Goal: Information Seeking & Learning: Check status

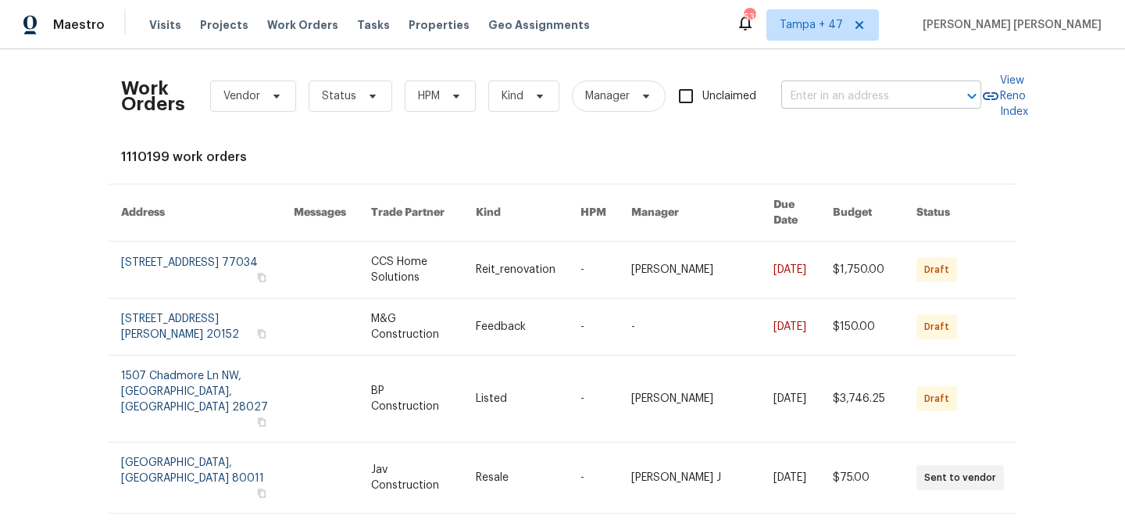
click at [810, 97] on input "text" at bounding box center [859, 96] width 156 height 24
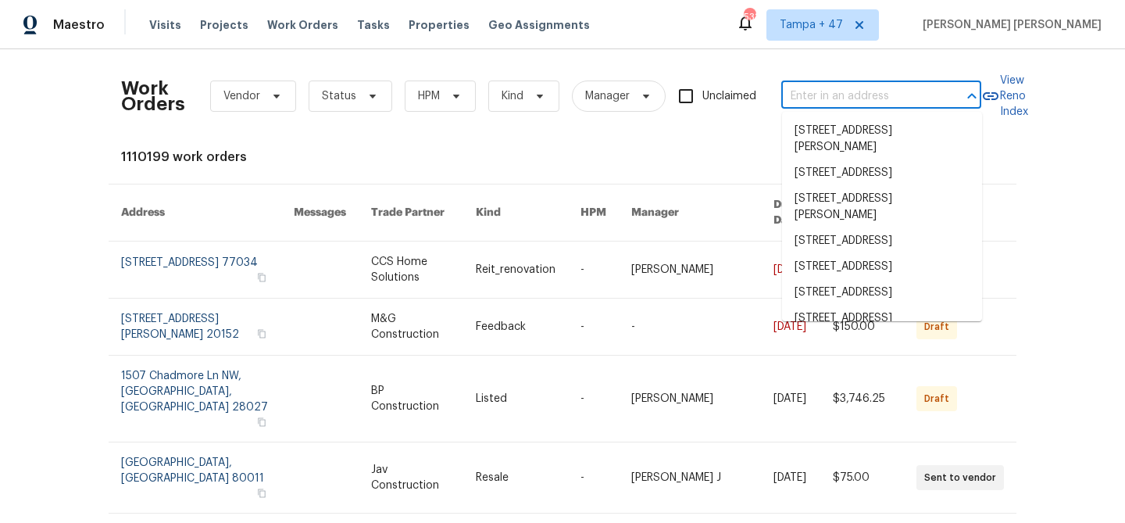
paste input "2252 Verde Oak Dr, Los Angeles, CA 90068"
type input "2252 Verde Oak Dr, Los Angeles, CA 90068"
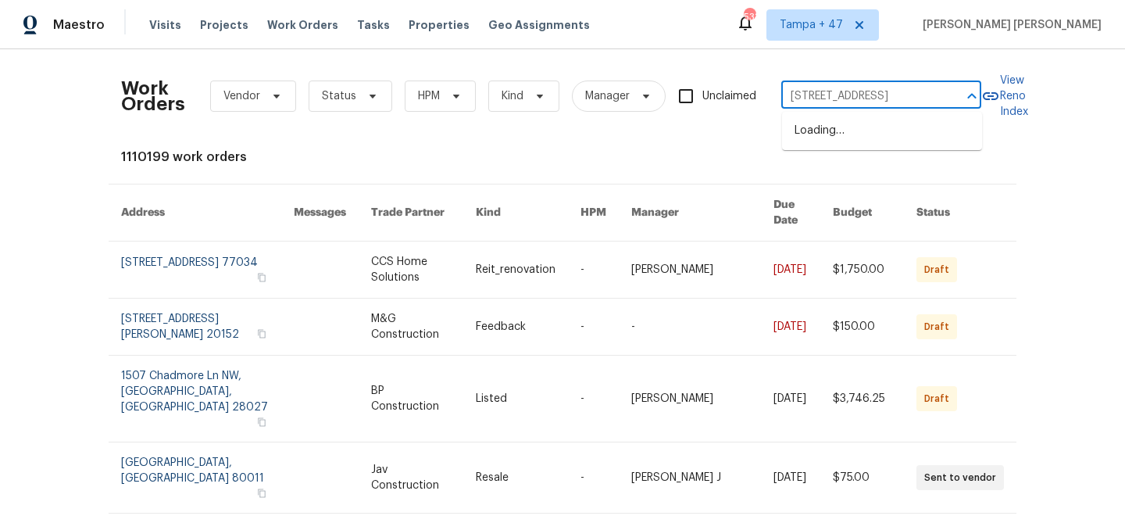
scroll to position [0, 74]
click at [859, 130] on li "2252 Verde Oak Dr, Los Angeles, CA 90068" at bounding box center [882, 131] width 200 height 26
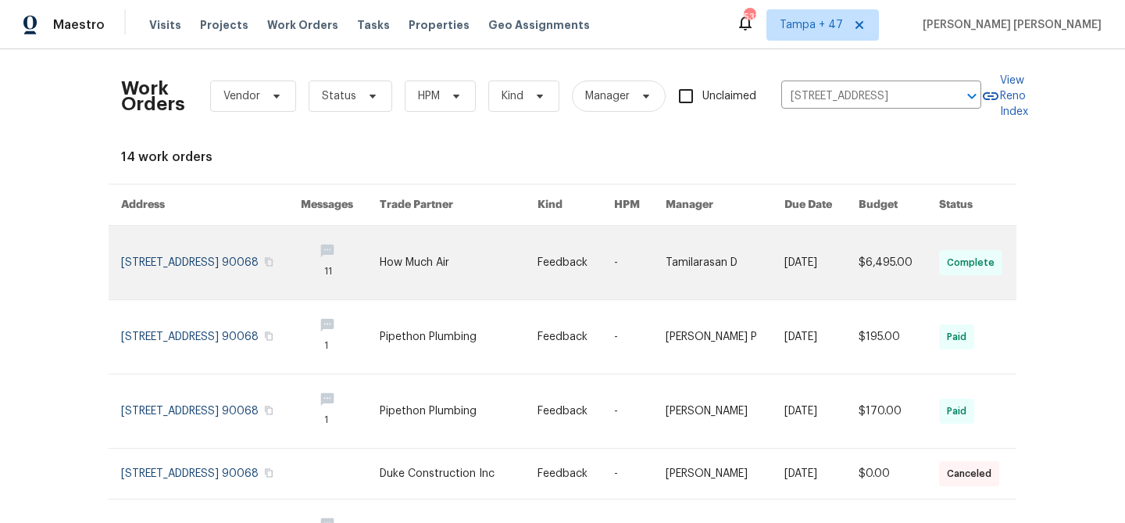
click at [699, 237] on link at bounding box center [725, 262] width 119 height 73
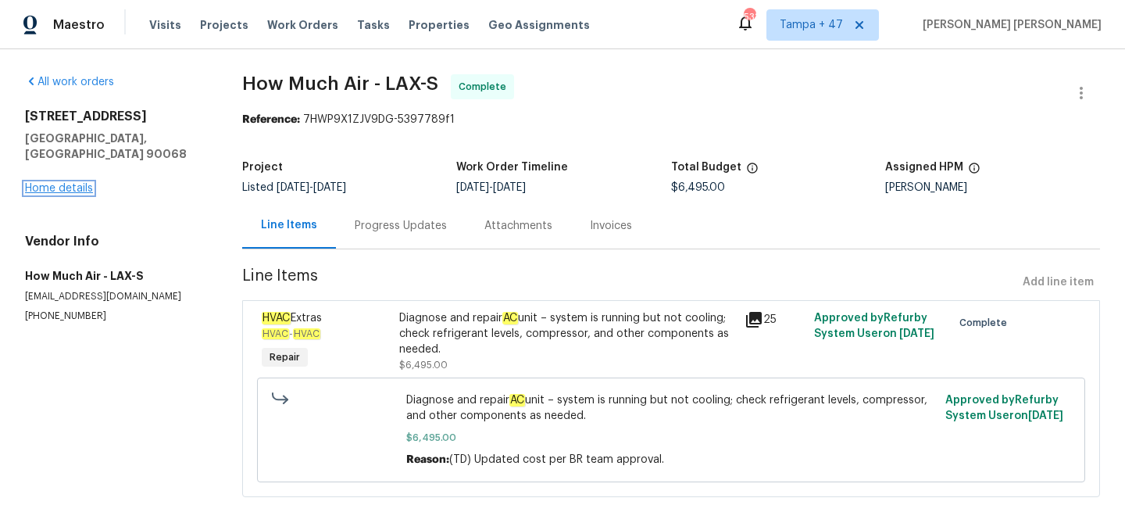
click at [70, 183] on link "Home details" at bounding box center [59, 188] width 68 height 11
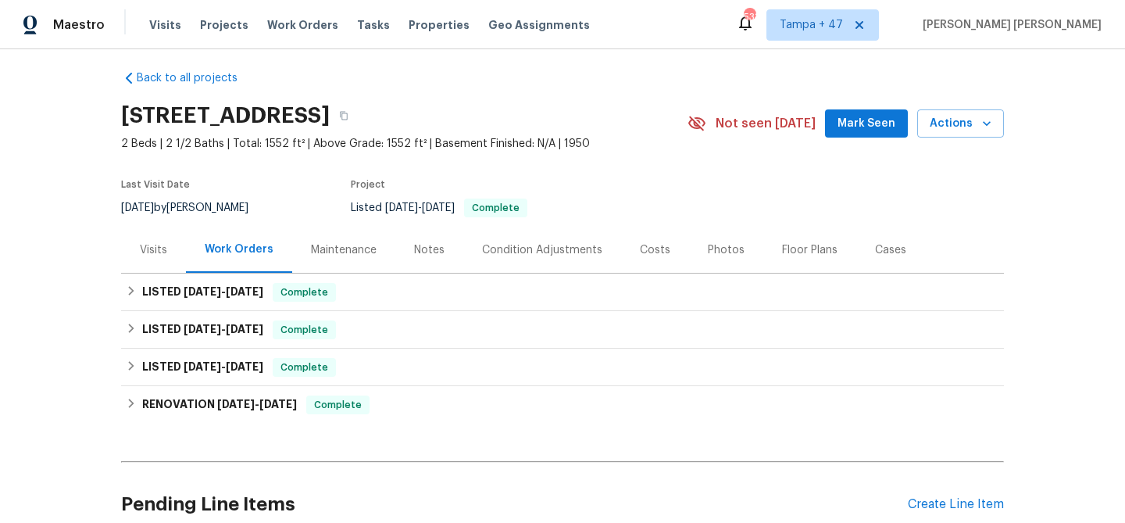
scroll to position [11, 0]
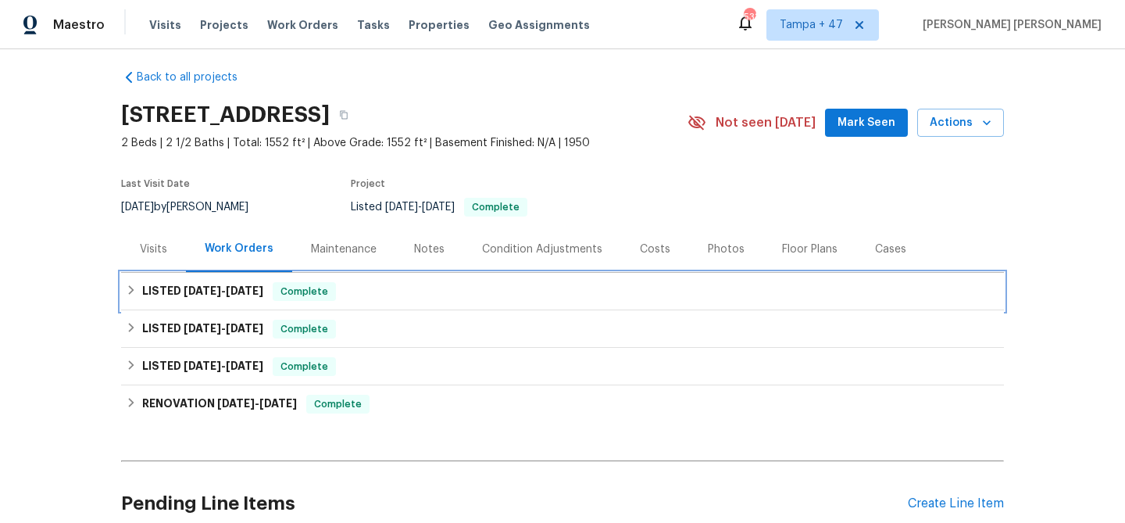
click at [356, 293] on div "LISTED 9/15/25 - 9/22/25 Complete" at bounding box center [562, 291] width 873 height 19
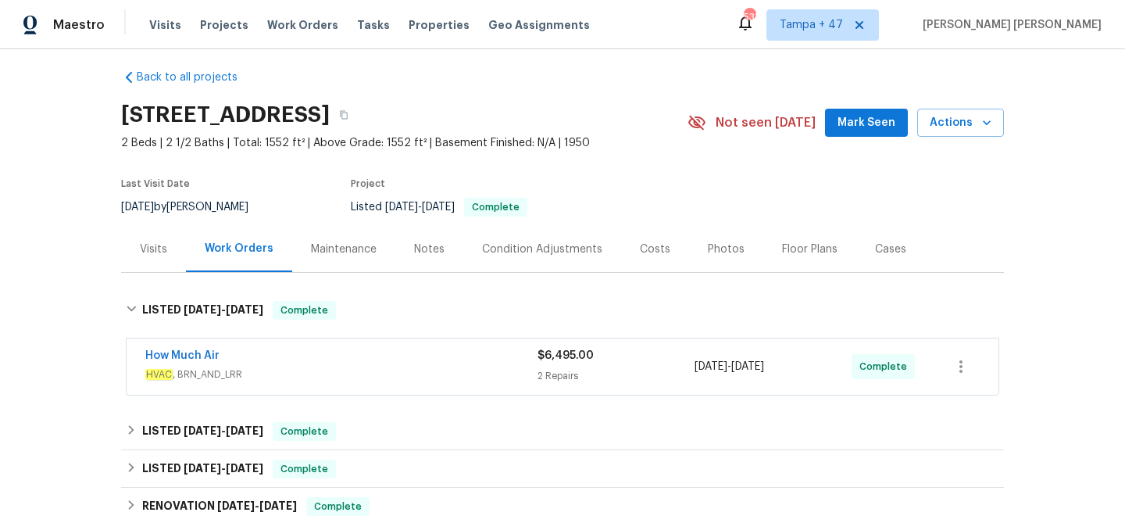
click at [439, 360] on div "How Much Air" at bounding box center [341, 357] width 392 height 19
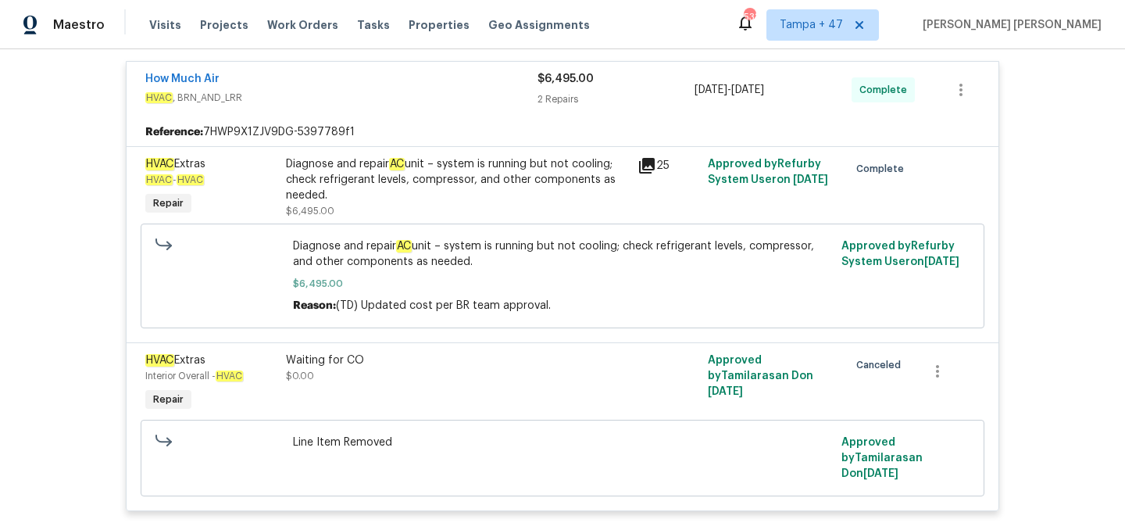
scroll to position [245, 0]
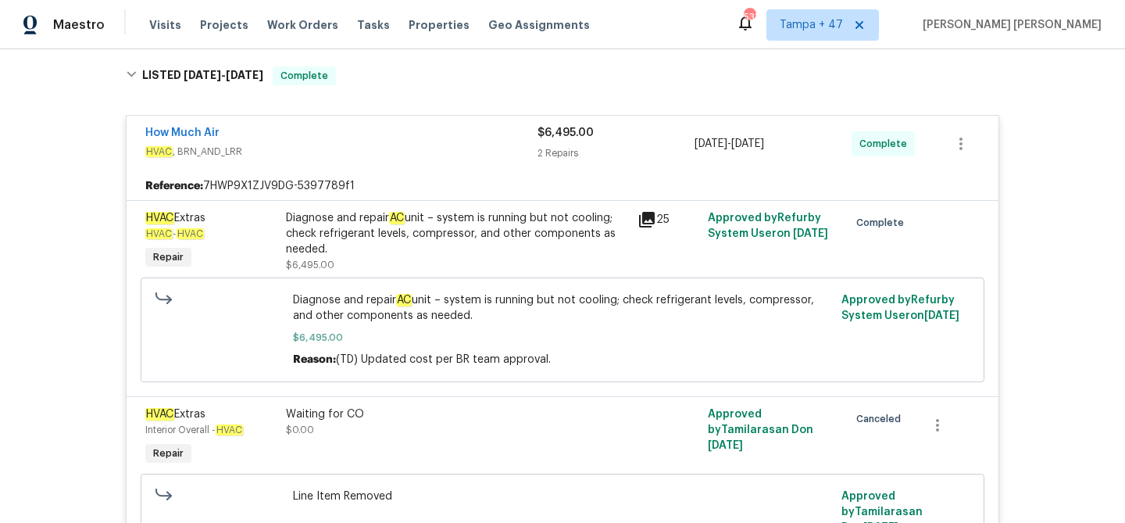
click at [470, 150] on span "HVAC , BRN_AND_LRR" at bounding box center [341, 152] width 392 height 16
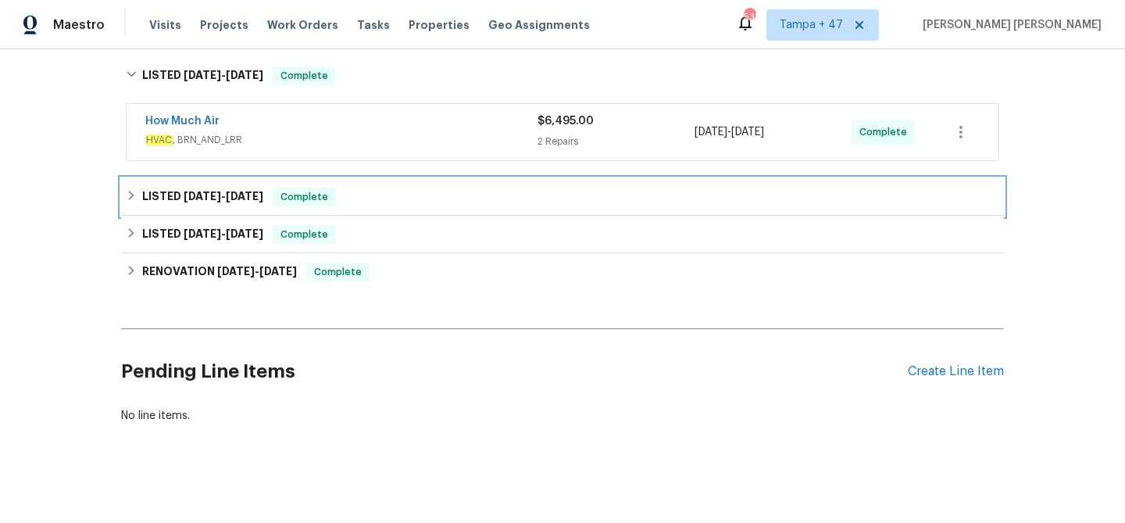
click at [430, 187] on div "LISTED 8/26/25 - 9/2/25 Complete" at bounding box center [562, 196] width 873 height 19
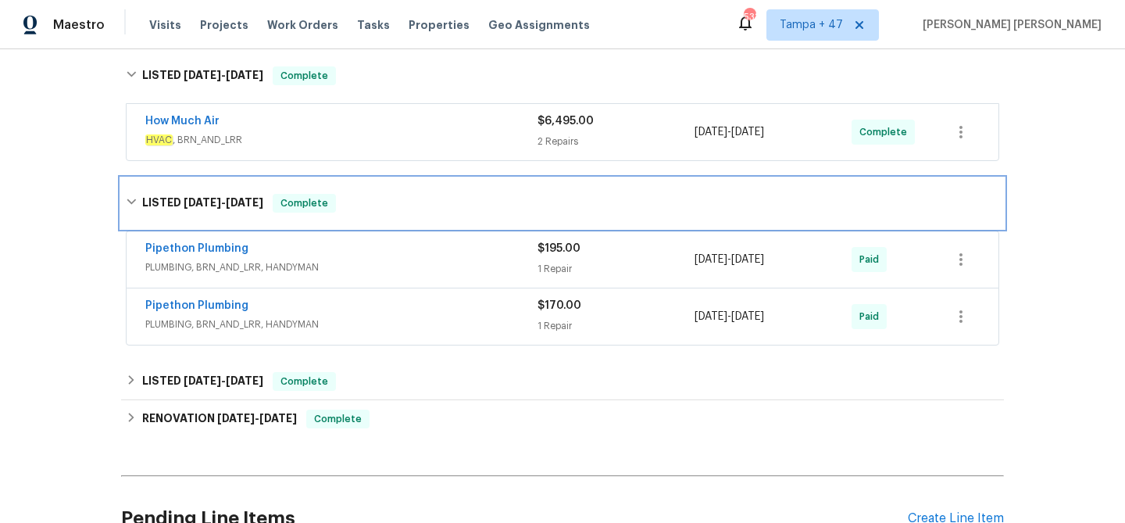
click at [430, 187] on div "LISTED 8/26/25 - 9/2/25 Complete" at bounding box center [562, 203] width 883 height 50
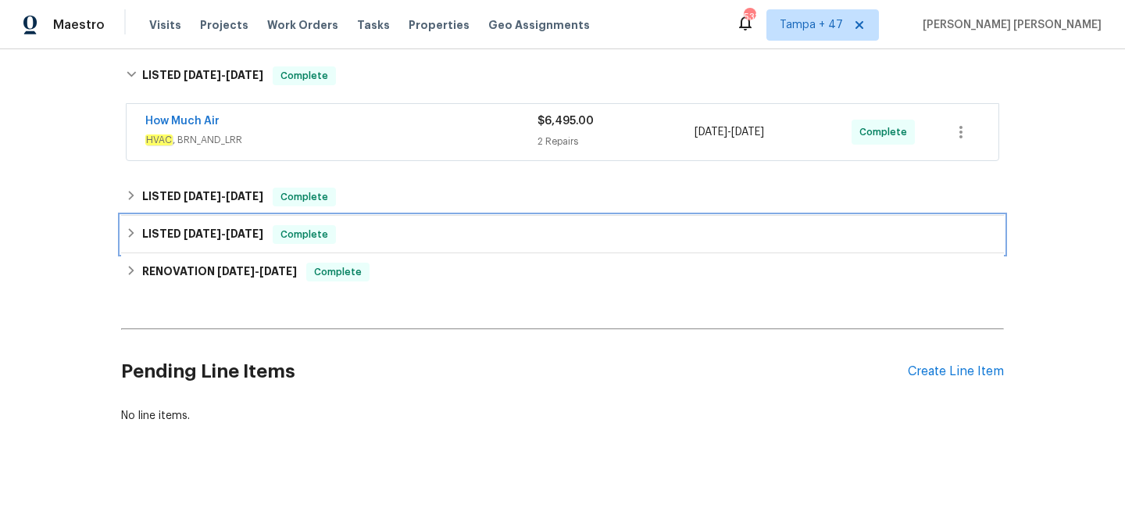
click at [432, 223] on div "LISTED 4/23/25 - 4/24/25 Complete" at bounding box center [562, 234] width 883 height 37
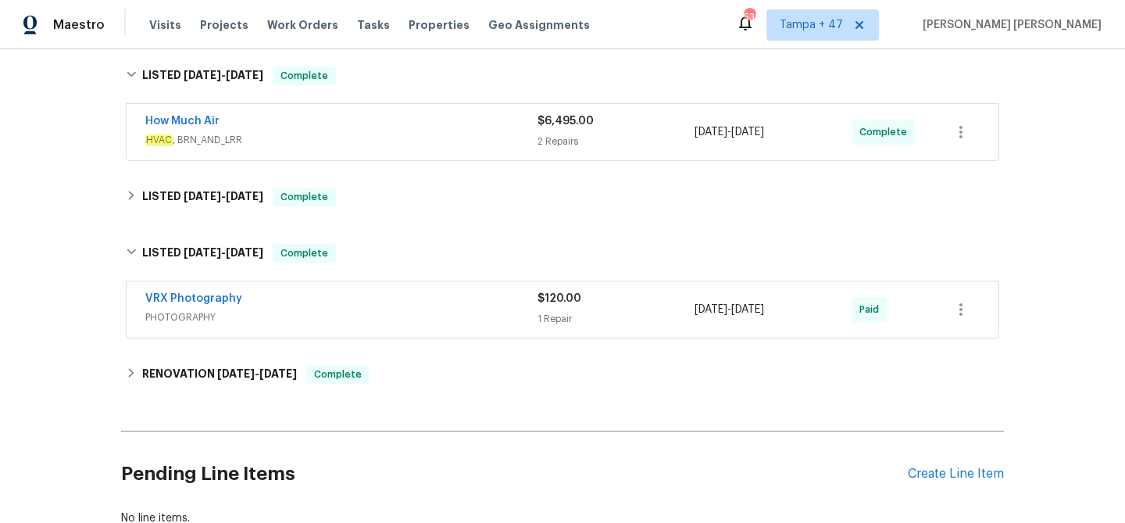
click at [432, 223] on div "Back to all projects 2252 Verde Oak Dr, Los Angeles, CA 90068 2 Beds | 2 1/2 Ba…" at bounding box center [562, 181] width 883 height 716
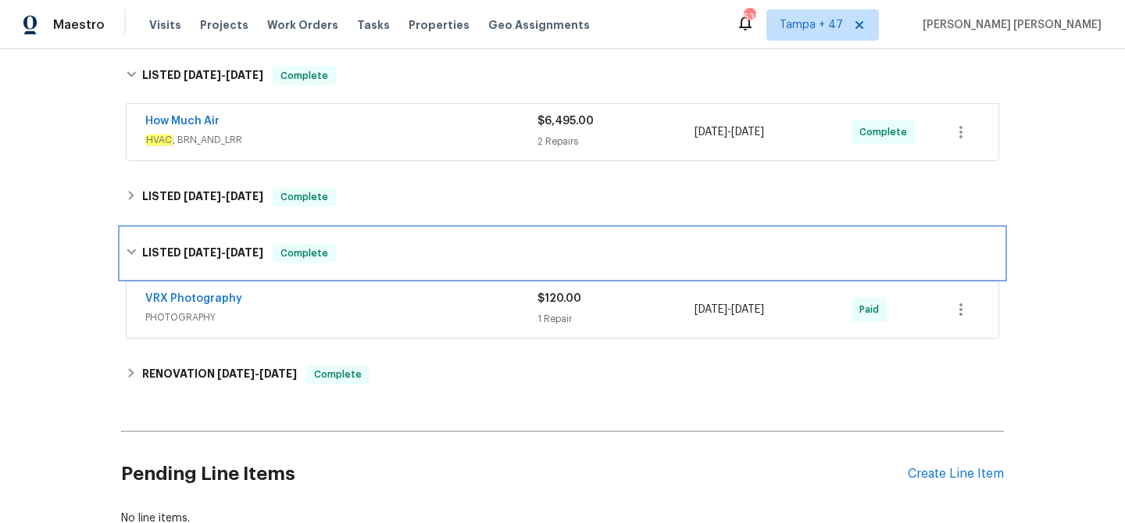
click at [430, 245] on div "LISTED 4/23/25 - 4/24/25 Complete" at bounding box center [562, 253] width 873 height 19
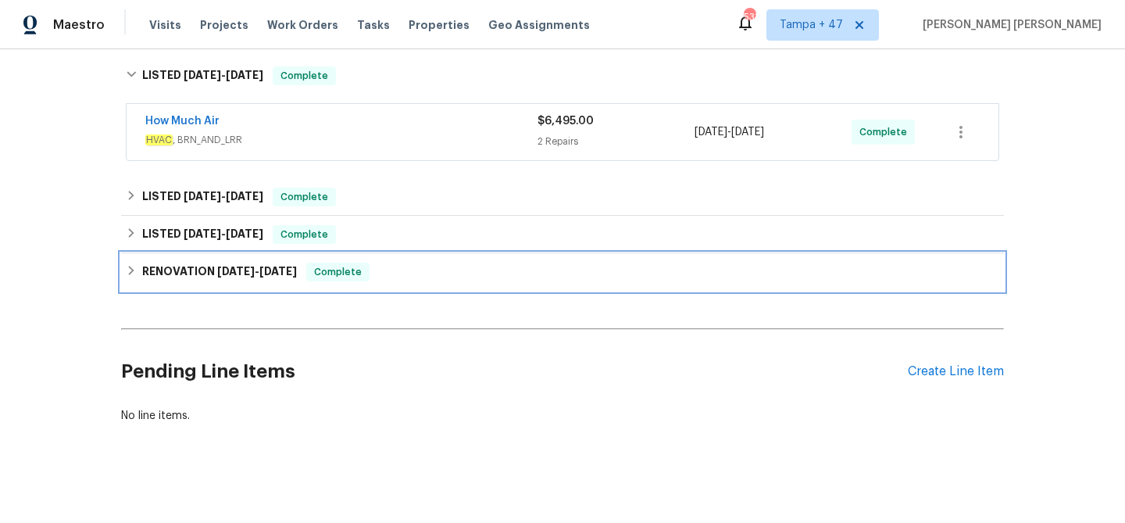
click at [435, 279] on div "RENOVATION 4/15/25 - 4/24/25 Complete" at bounding box center [562, 271] width 873 height 19
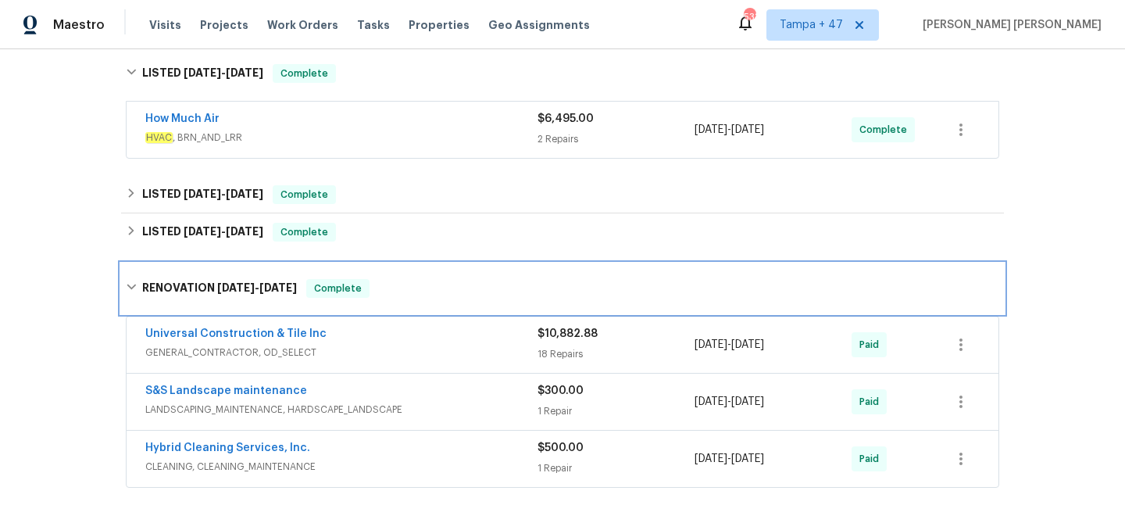
scroll to position [239, 0]
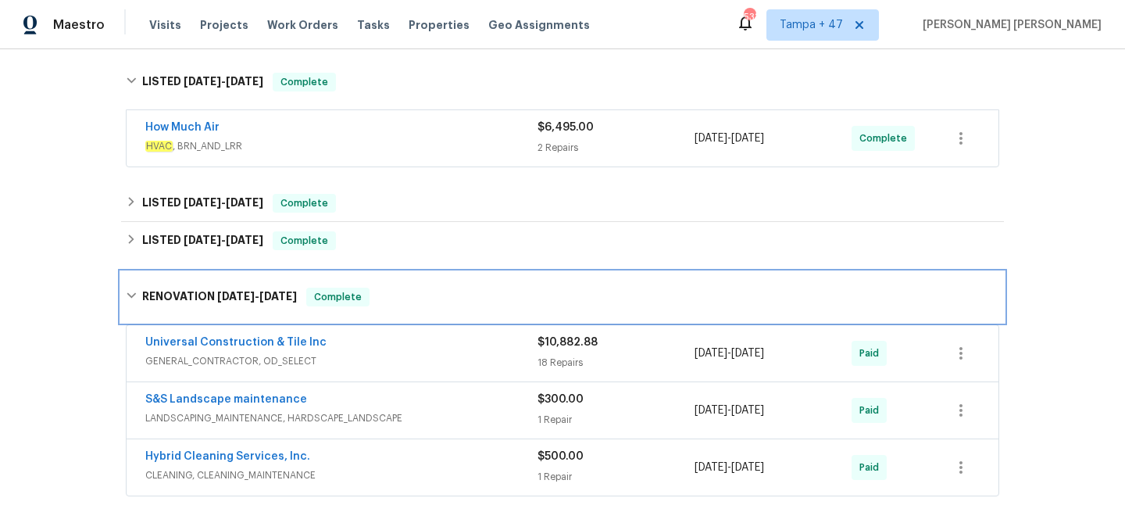
click at [440, 309] on div "RENOVATION 4/15/25 - 4/24/25 Complete" at bounding box center [562, 297] width 883 height 50
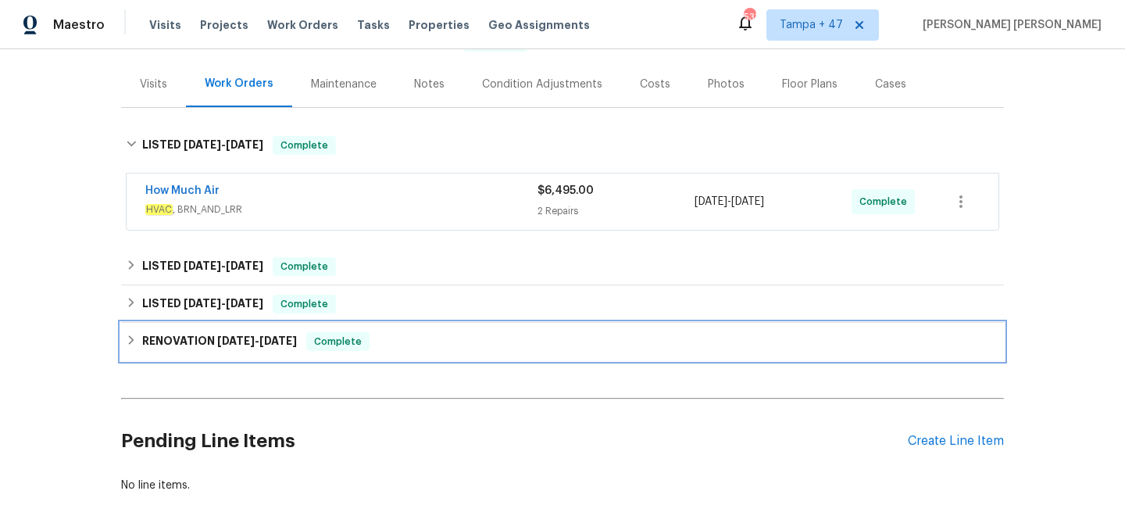
scroll to position [73, 0]
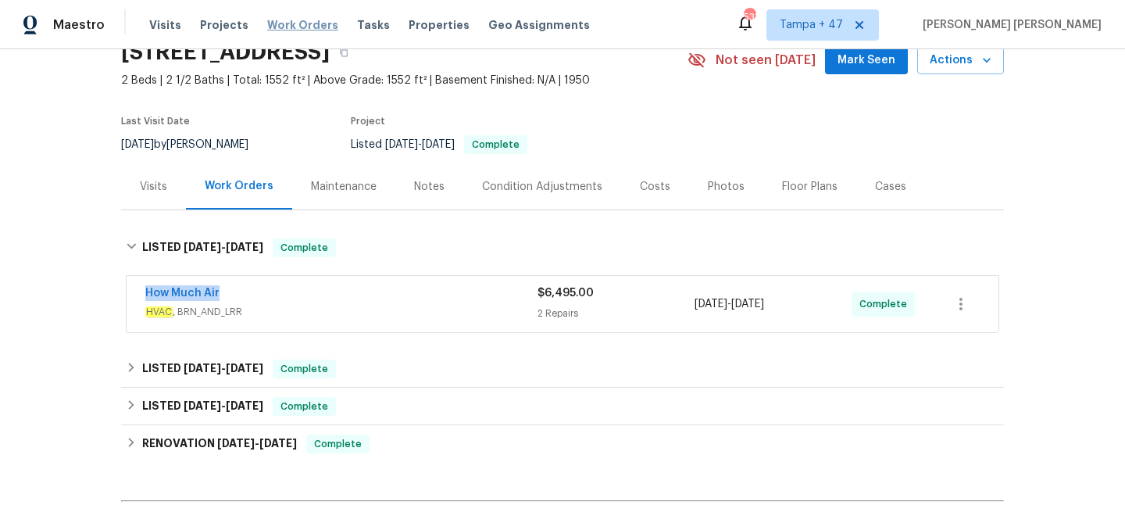
click at [295, 28] on span "Work Orders" at bounding box center [302, 25] width 71 height 16
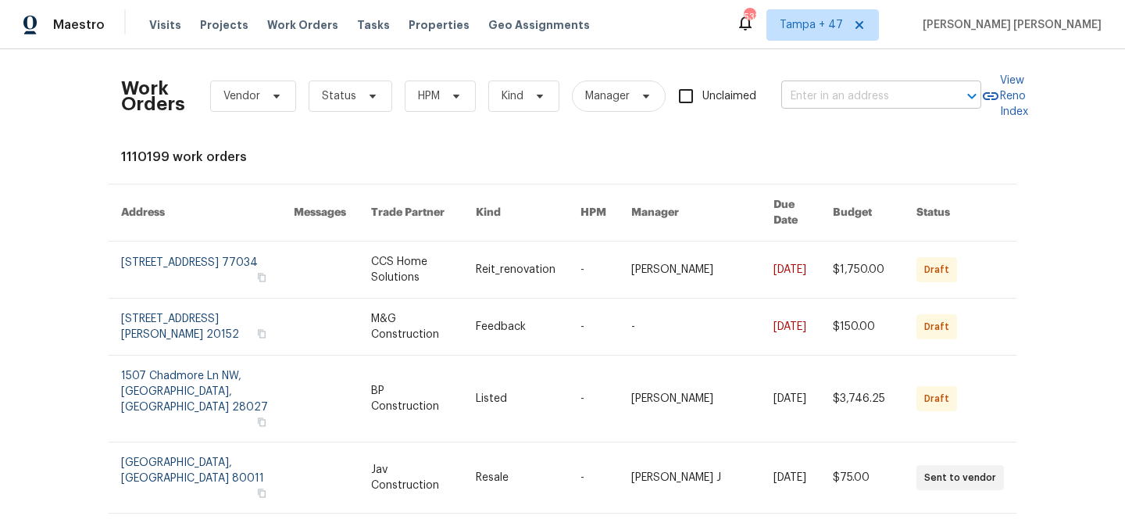
click at [818, 104] on input "text" at bounding box center [859, 96] width 156 height 24
paste input "7501 W Teton Rd, Tucson, AZ 85757"
type input "7501 W Teton Rd, Tucson, AZ 85757"
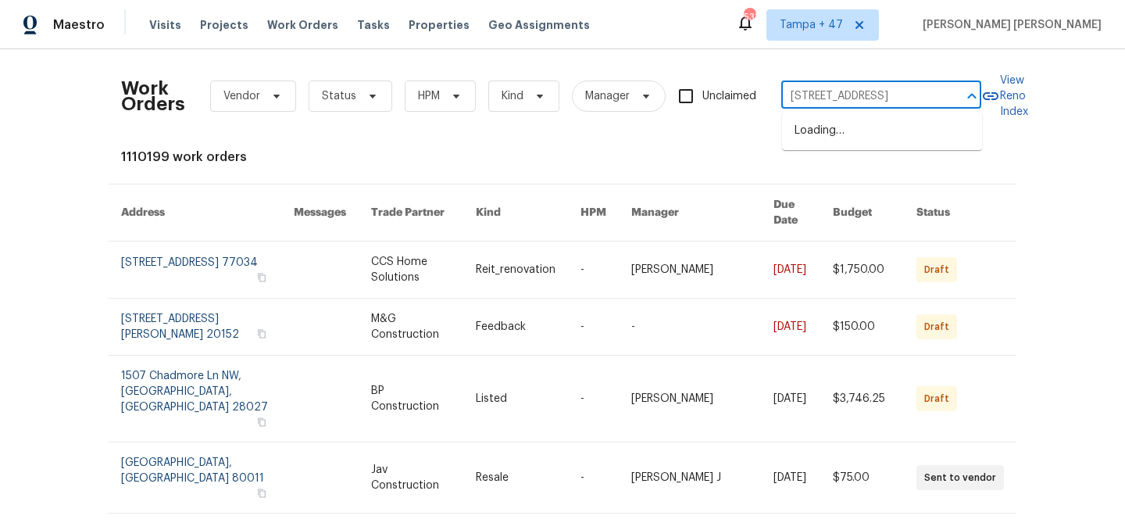
scroll to position [0, 33]
click at [822, 127] on li "7501 W Teton Rd, Tucson, AZ 85757" at bounding box center [882, 131] width 200 height 26
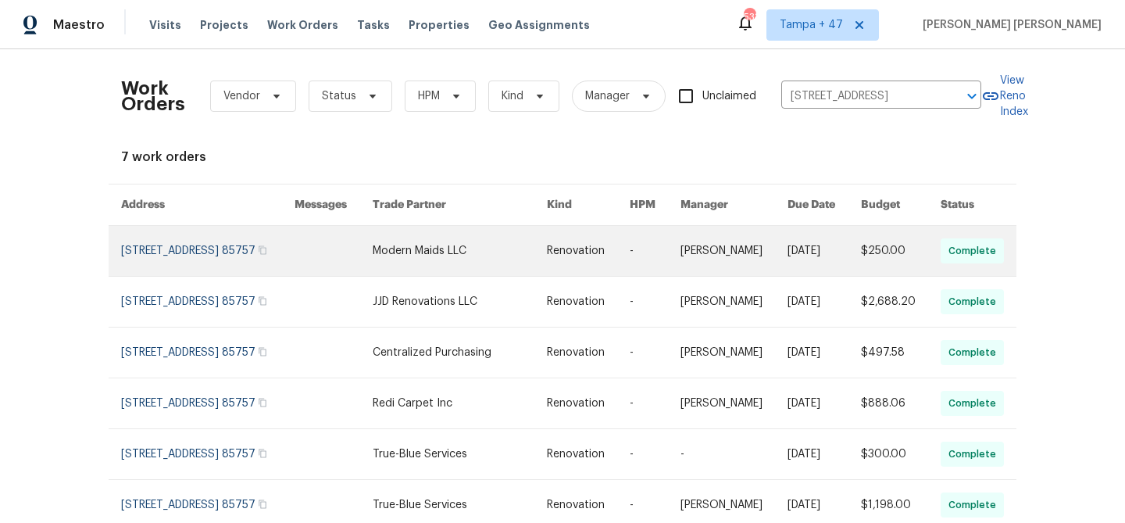
click at [805, 269] on link at bounding box center [823, 251] width 73 height 50
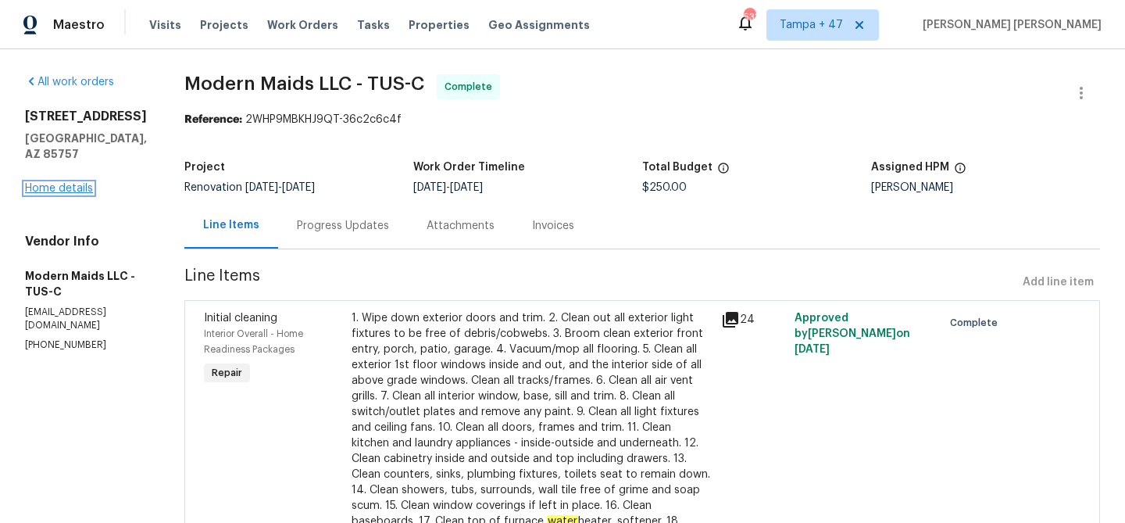
click at [80, 183] on link "Home details" at bounding box center [59, 188] width 68 height 11
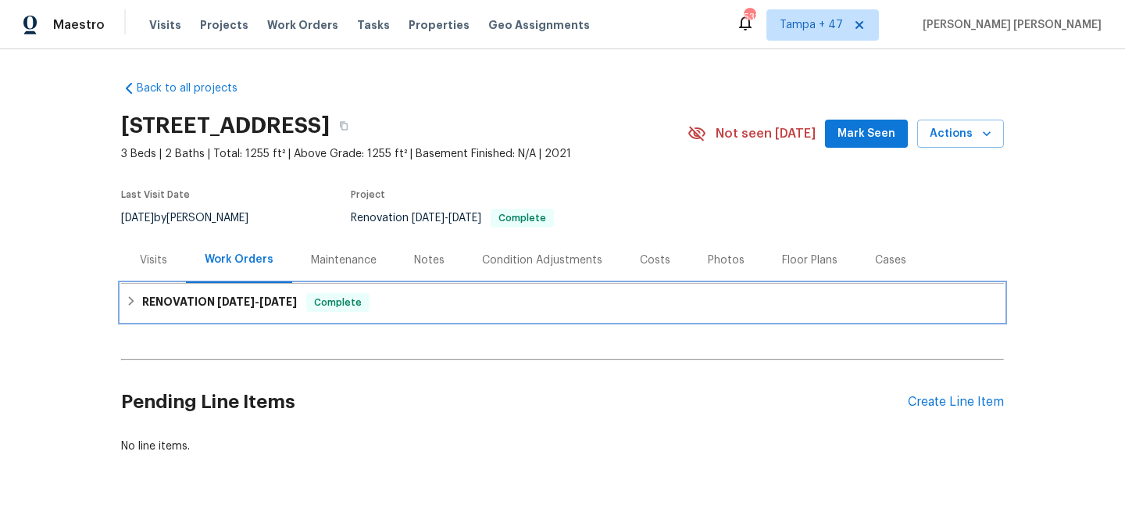
click at [177, 297] on h6 "RENOVATION 9/16/25 - 9/20/25" at bounding box center [219, 302] width 155 height 19
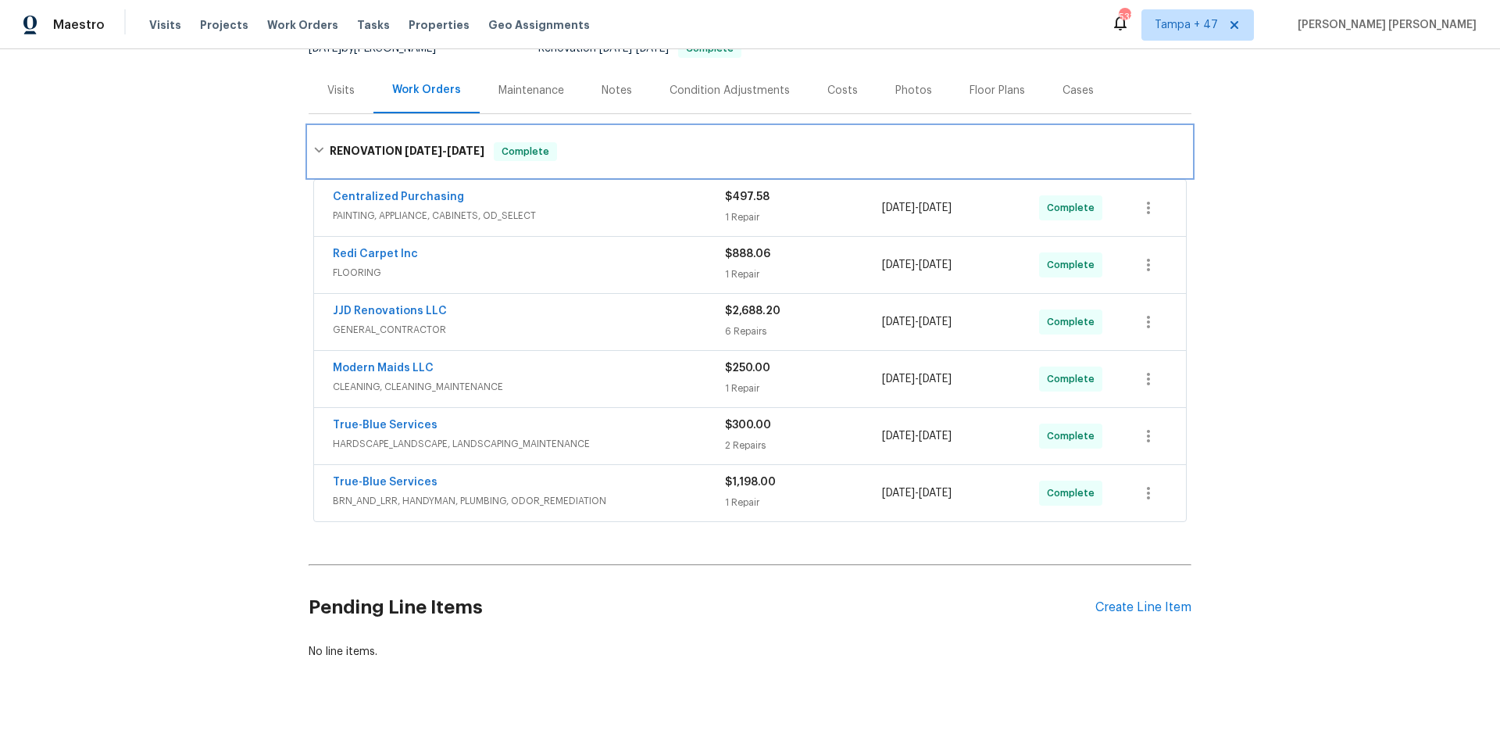
scroll to position [149, 0]
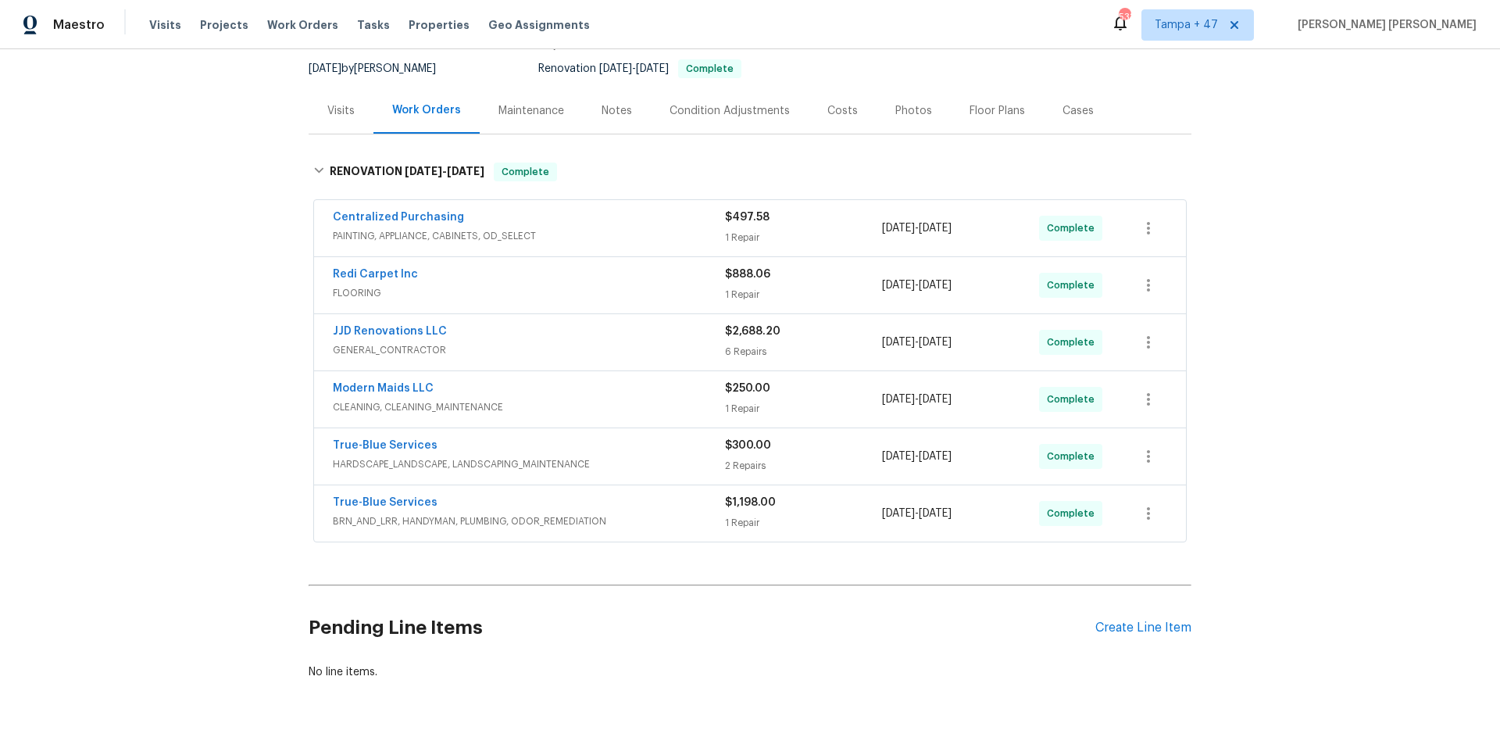
click at [348, 115] on div "Visits" at bounding box center [340, 111] width 27 height 16
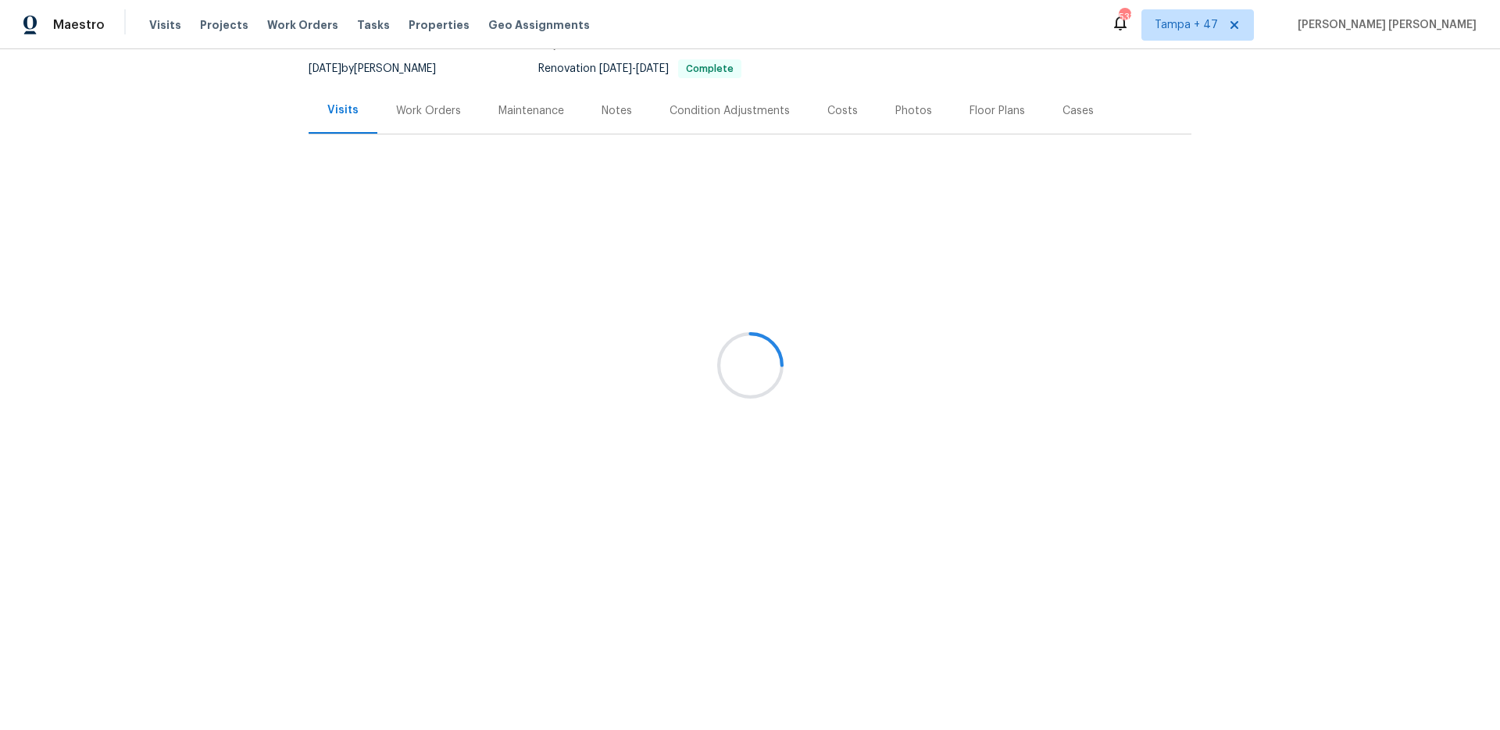
scroll to position [39, 0]
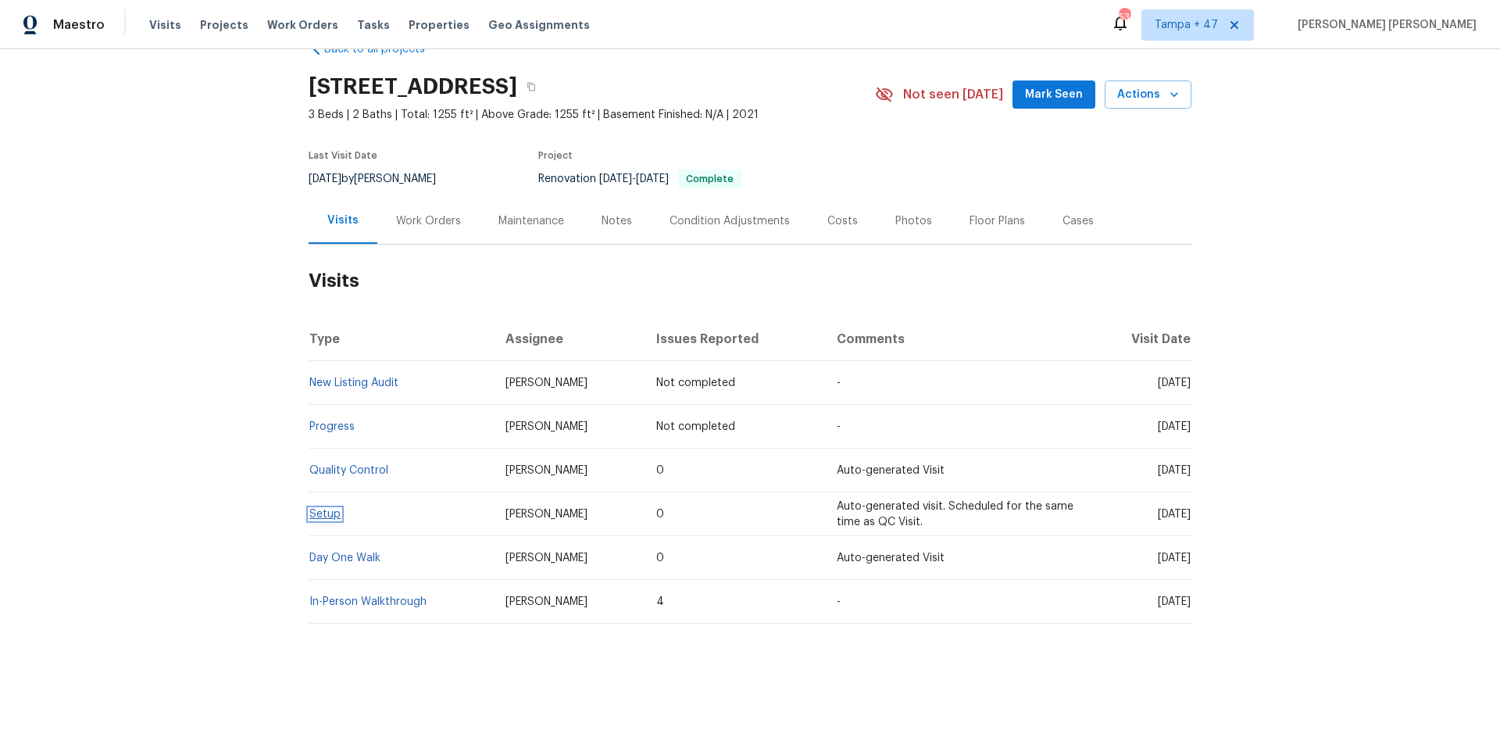
click at [331, 513] on link "Setup" at bounding box center [324, 514] width 31 height 11
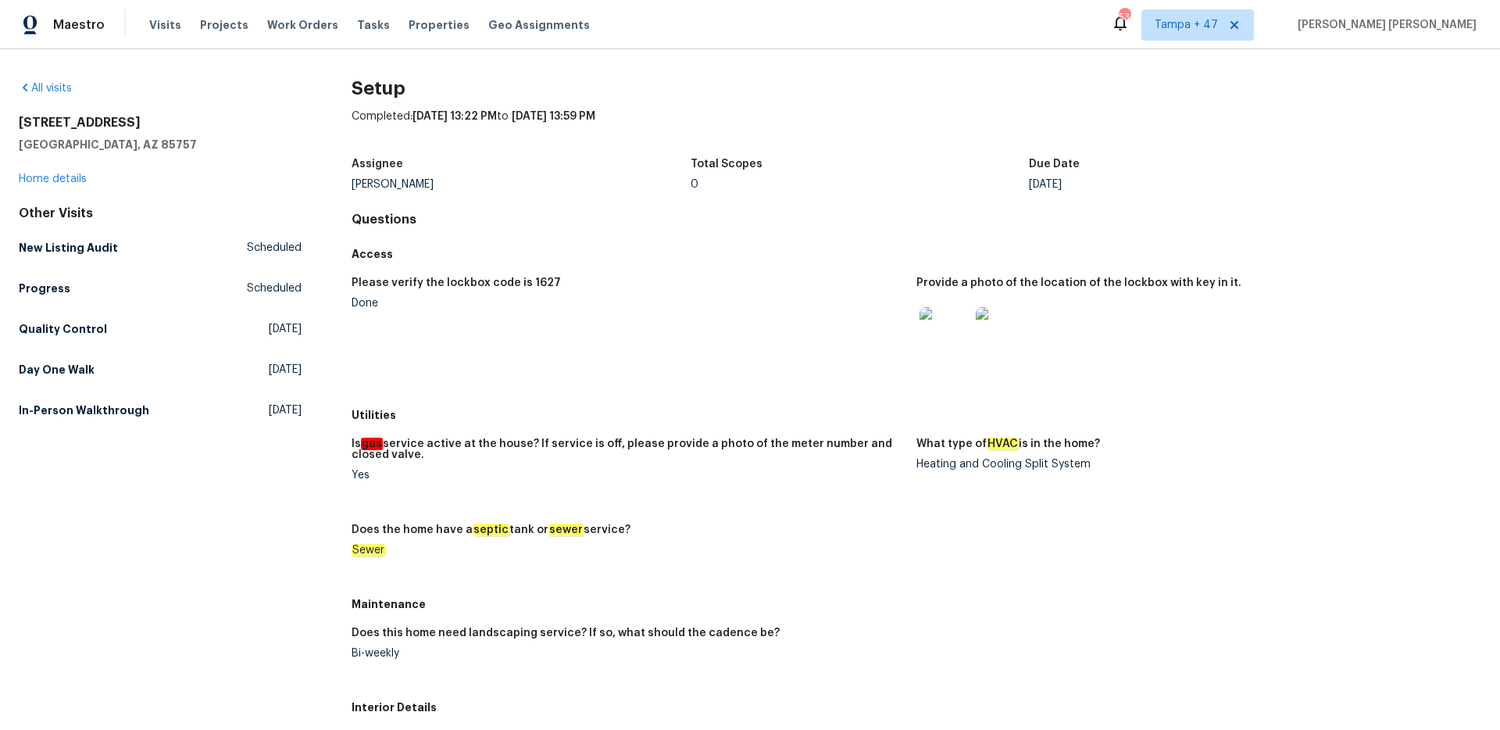
click at [112, 412] on h5 "In-Person Walkthrough" at bounding box center [84, 410] width 130 height 16
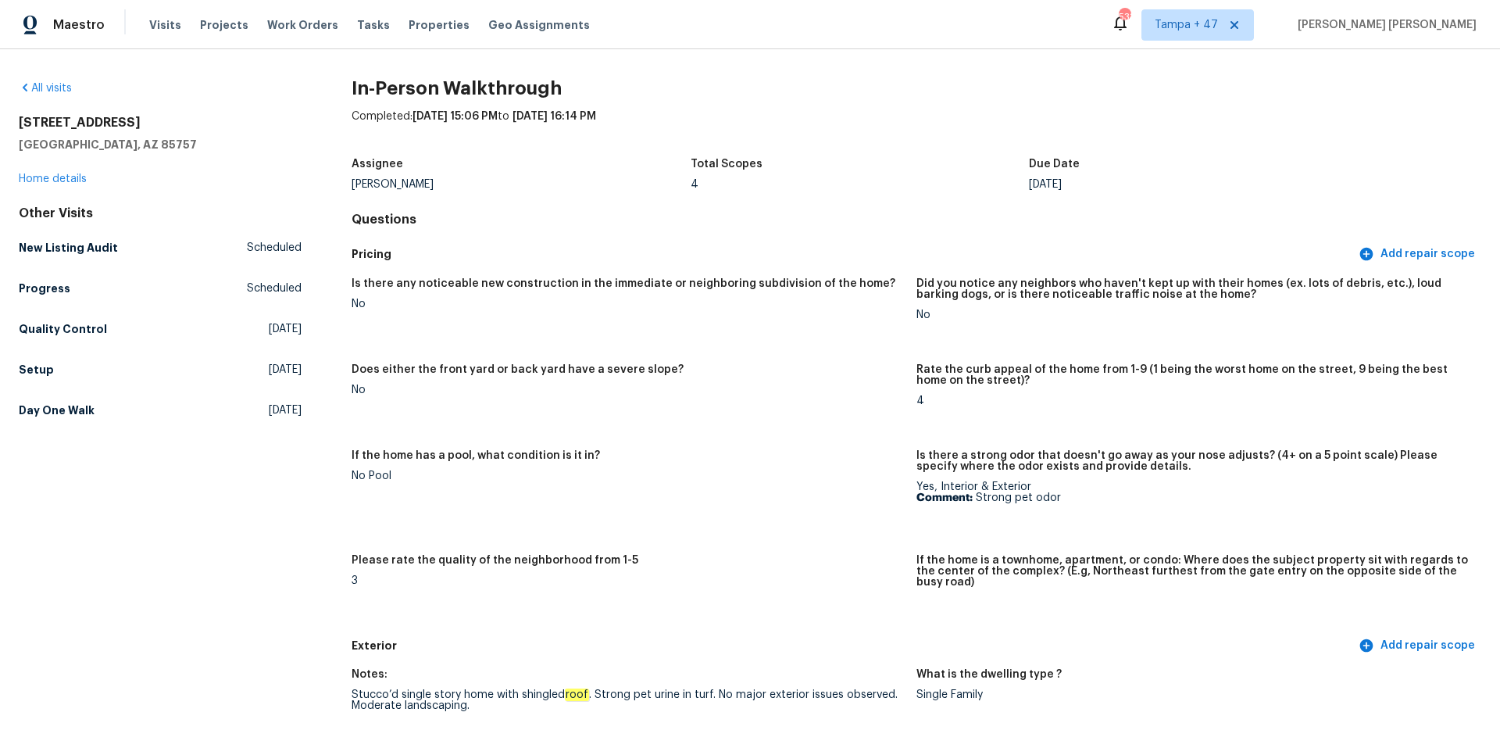
scroll to position [1105, 0]
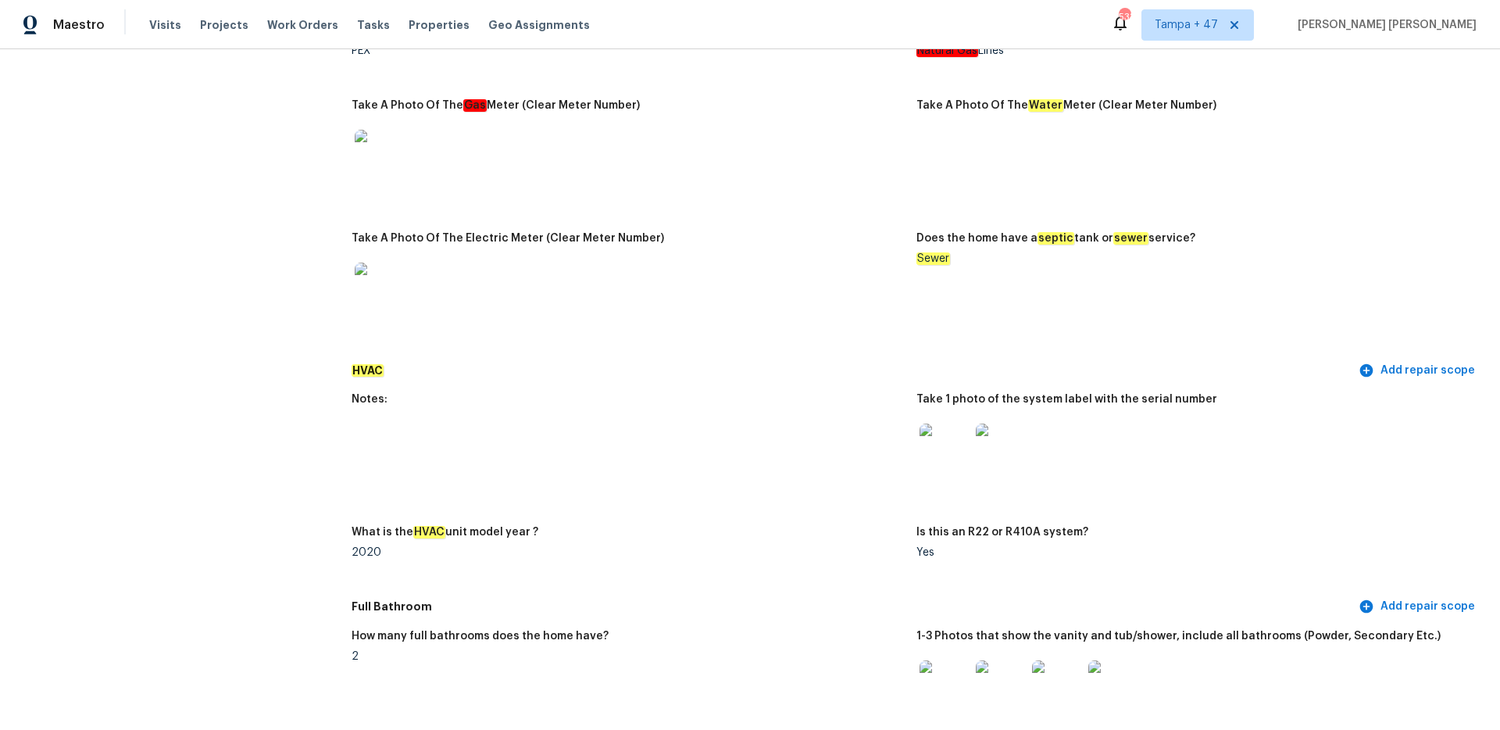
click at [964, 434] on img at bounding box center [944, 448] width 50 height 50
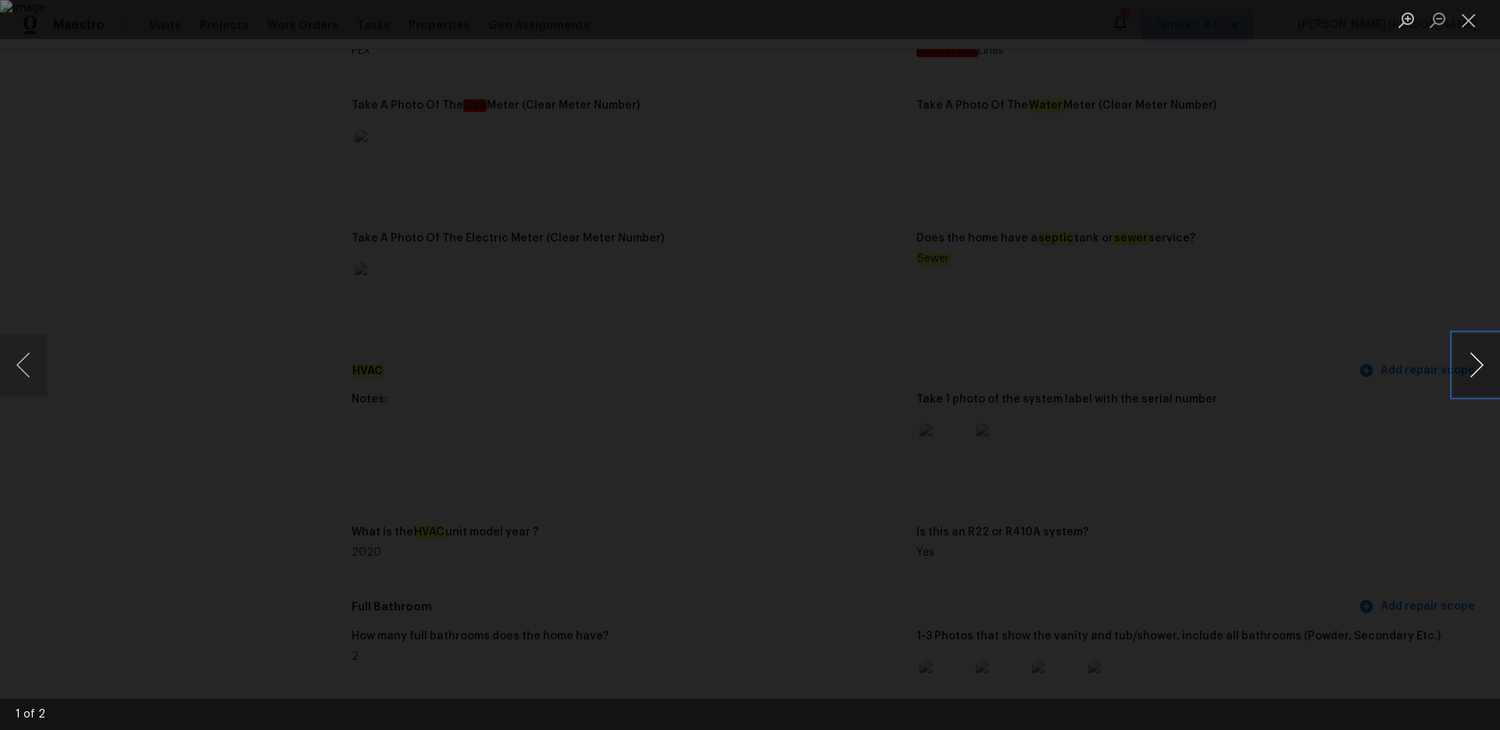
click at [1124, 368] on button "Next image" at bounding box center [1476, 365] width 47 height 62
click at [1124, 482] on div "Lightbox" at bounding box center [750, 365] width 1500 height 730
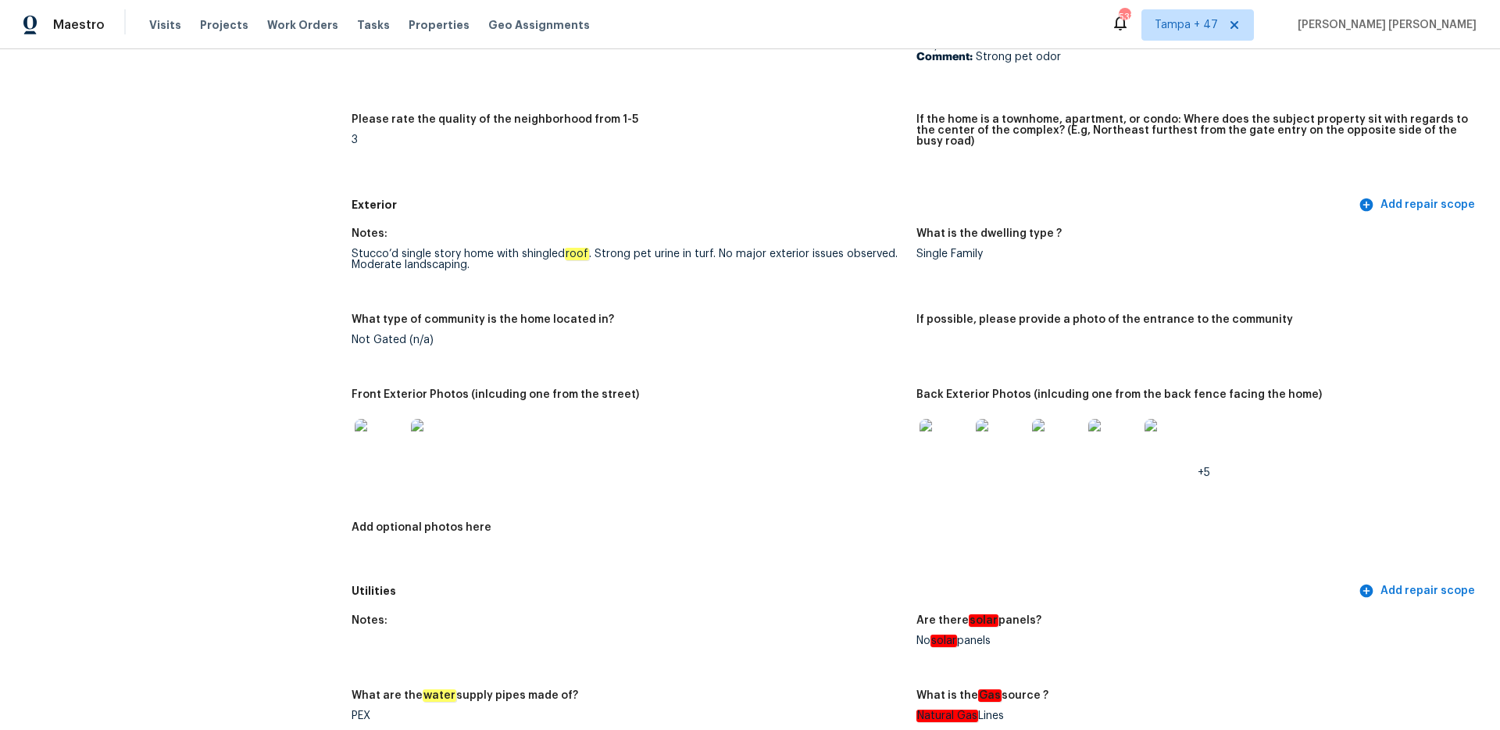
scroll to position [437, 0]
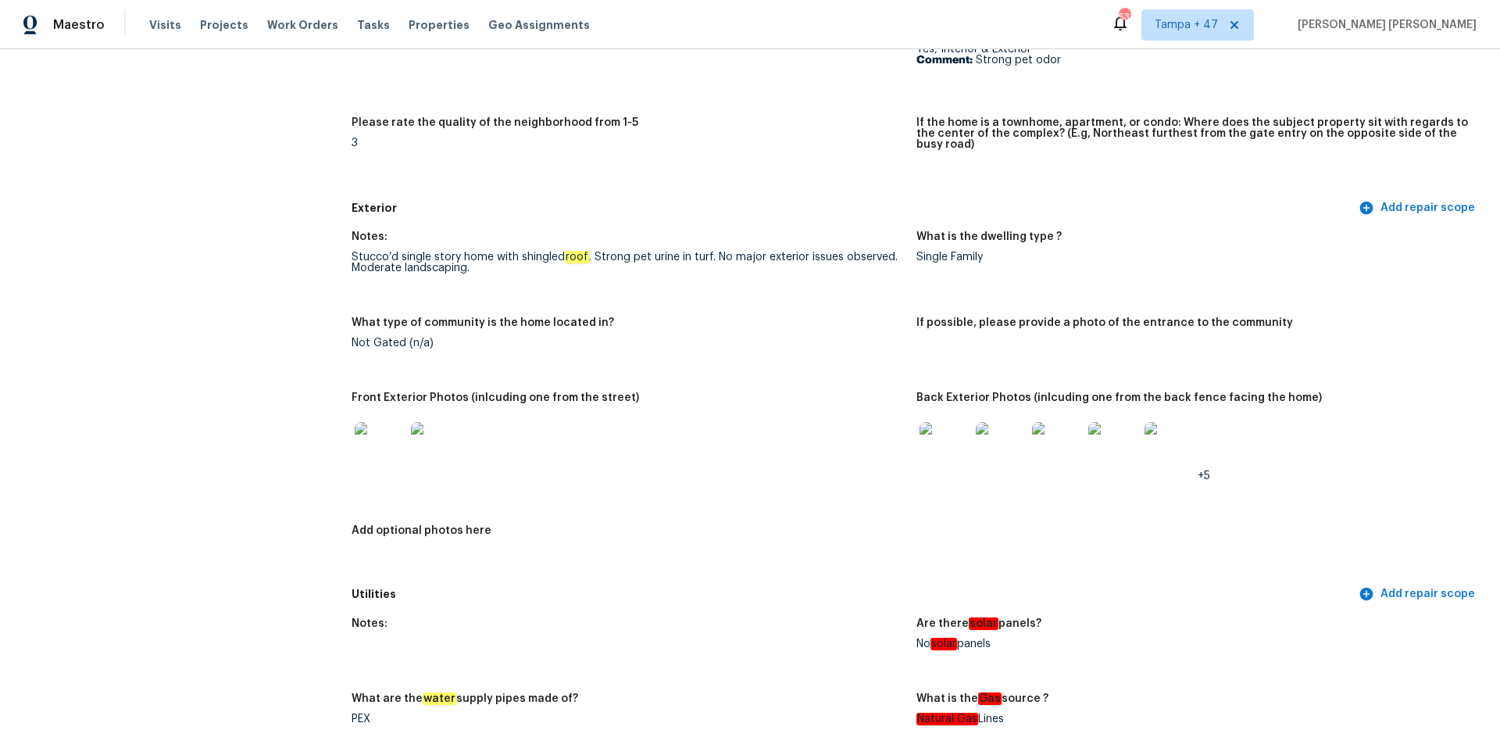
click at [926, 451] on img at bounding box center [944, 447] width 50 height 50
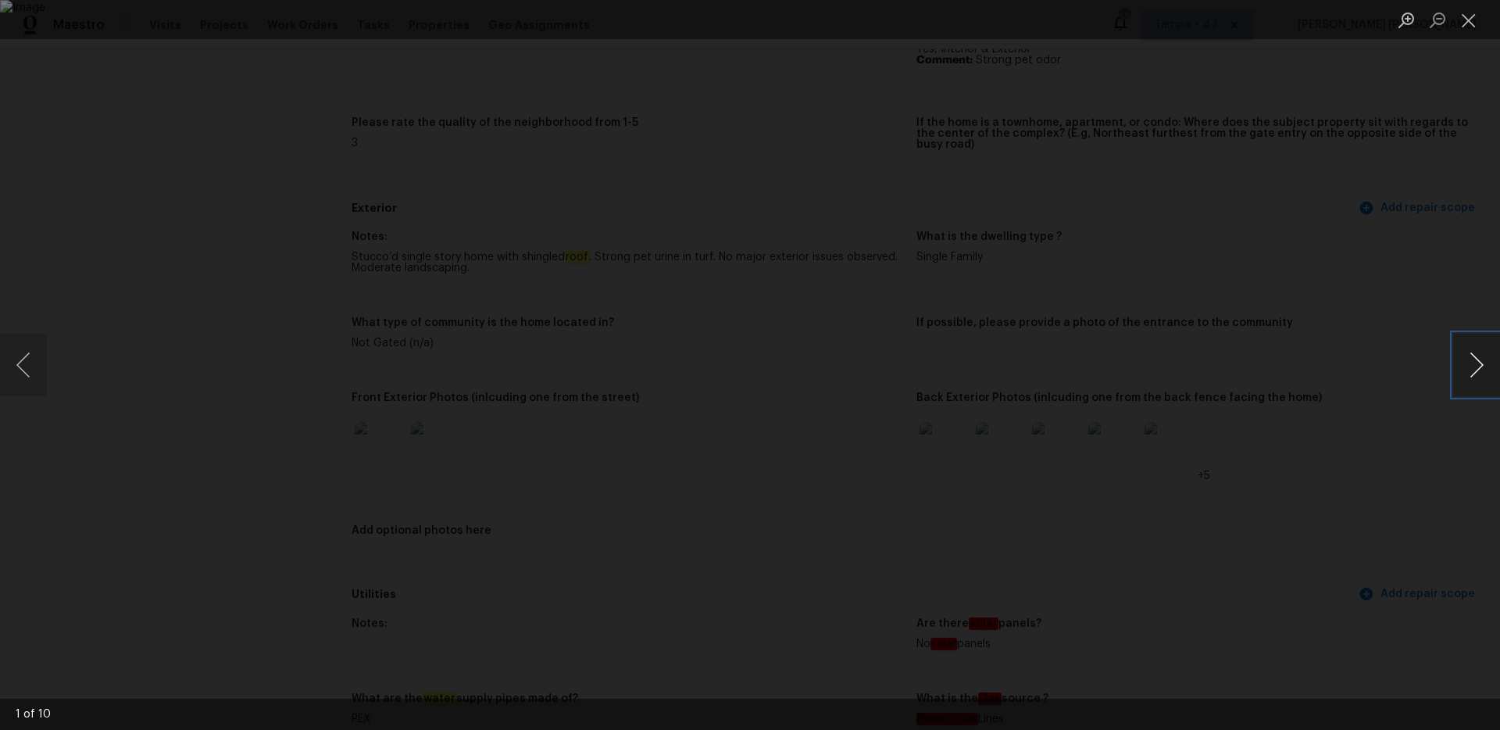
click at [1124, 378] on button "Next image" at bounding box center [1476, 365] width 47 height 62
click at [1124, 404] on div "Lightbox" at bounding box center [750, 365] width 1500 height 730
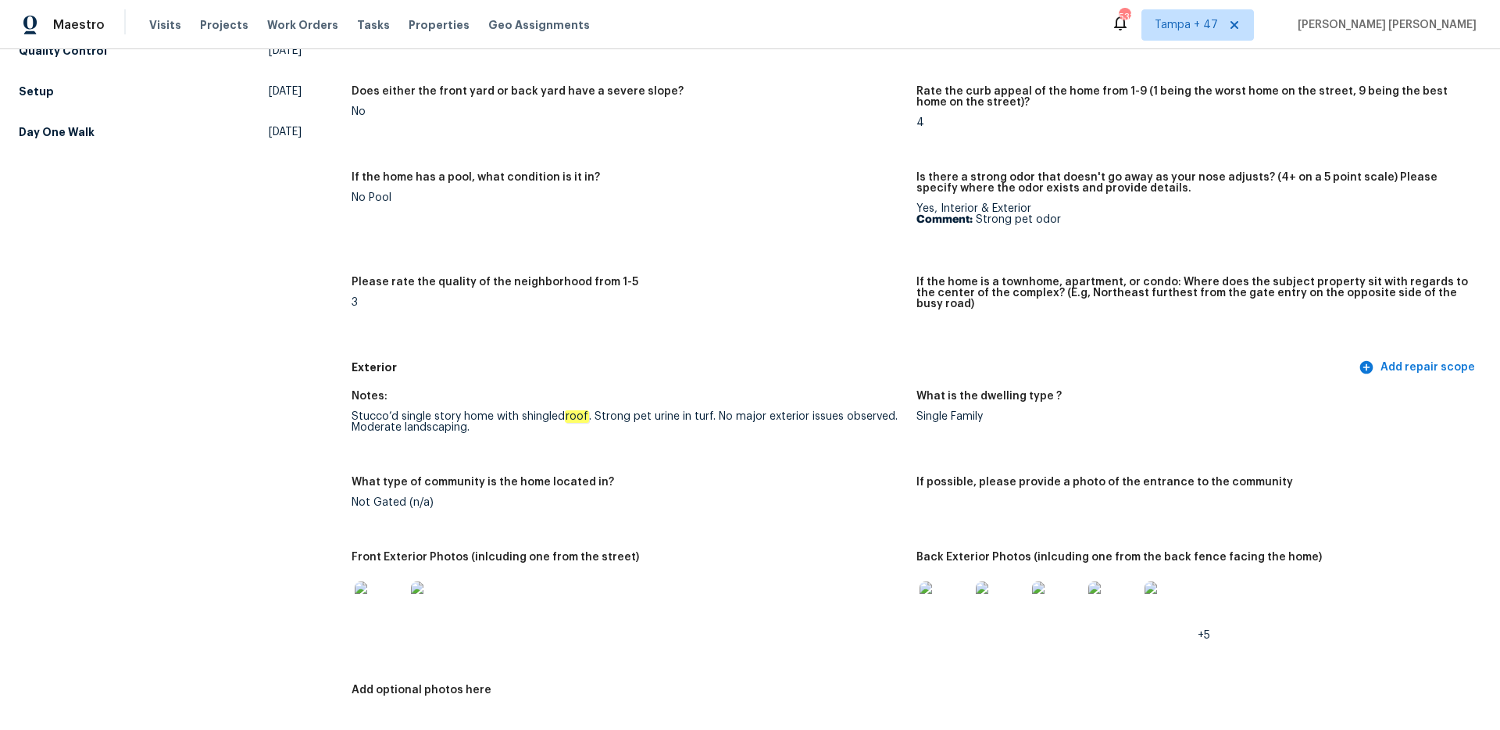
scroll to position [0, 0]
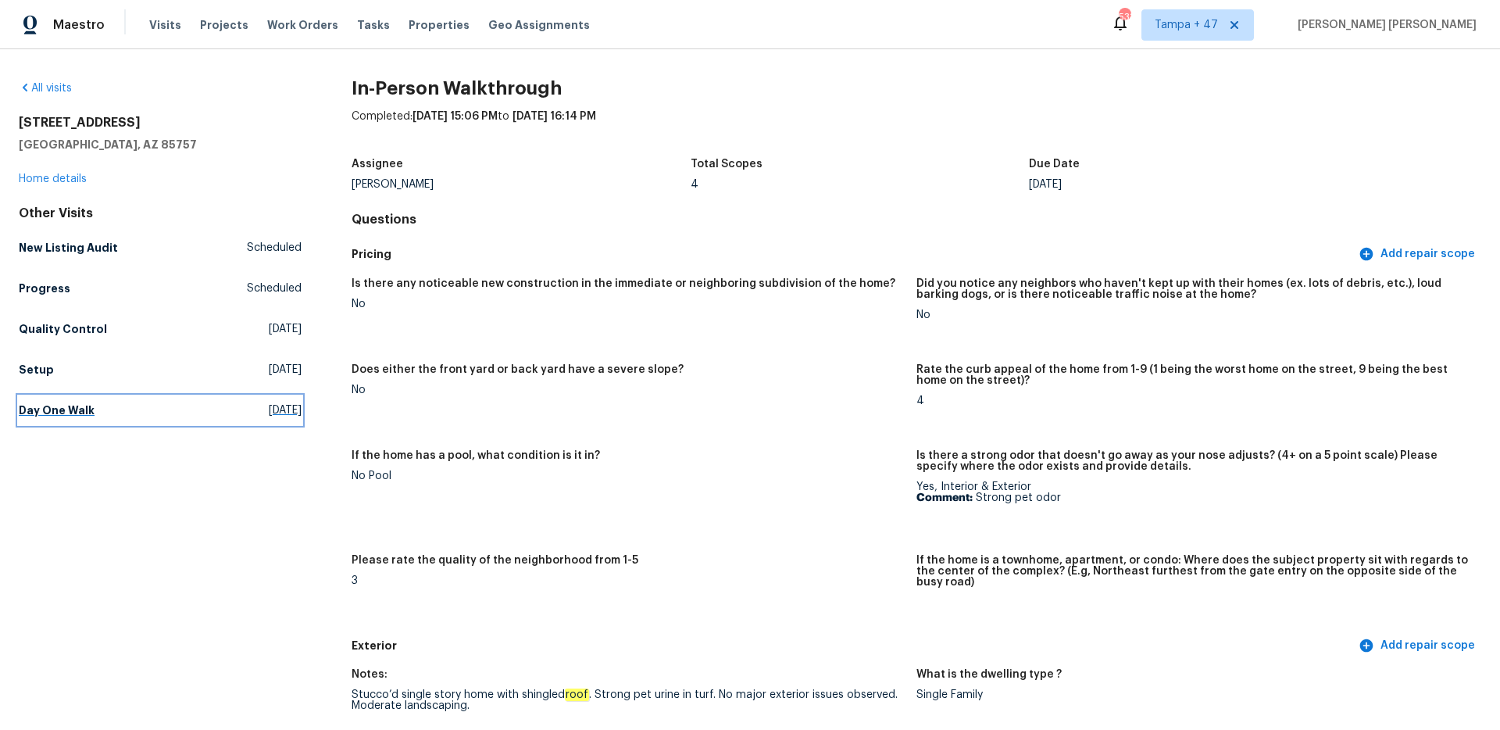
click at [67, 414] on h5 "Day One Walk" at bounding box center [57, 410] width 76 height 16
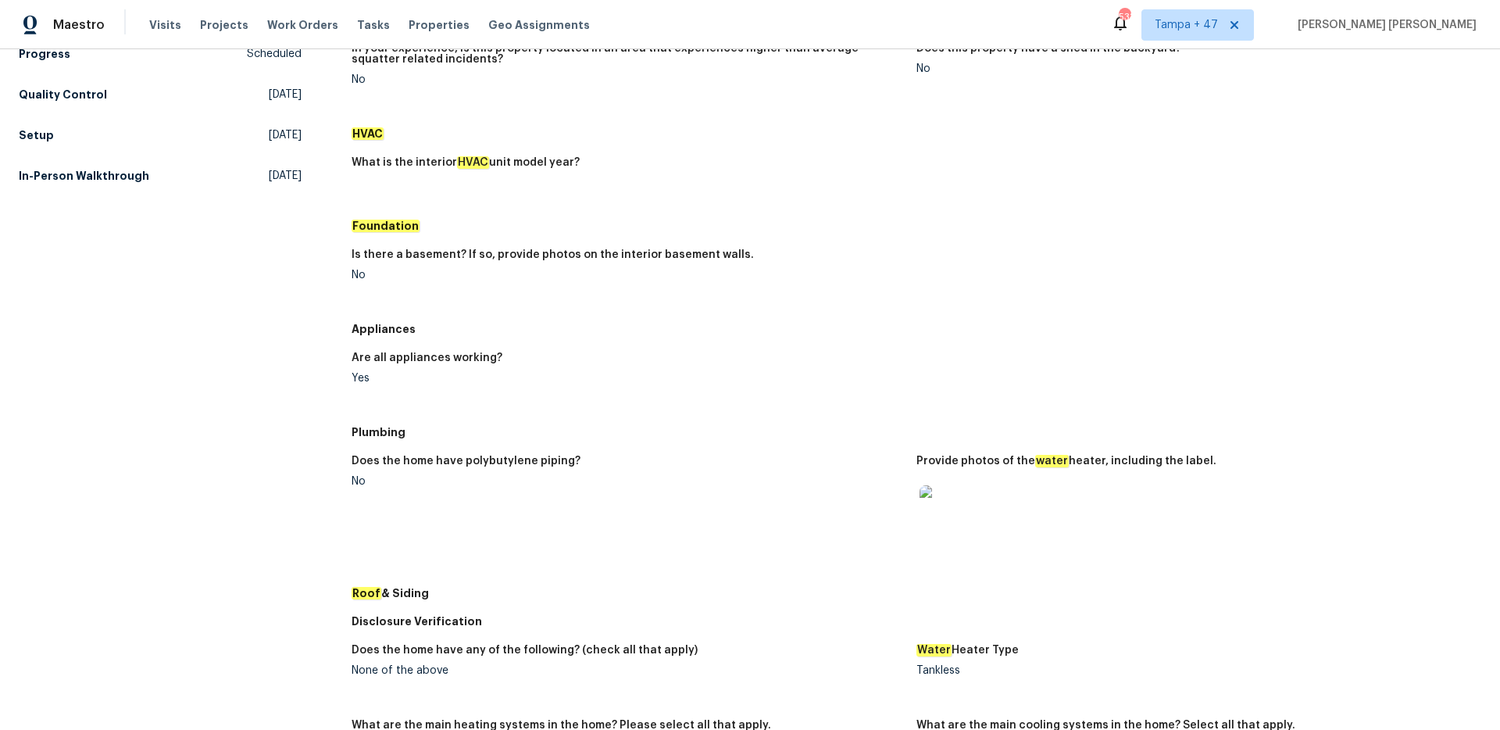
scroll to position [255, 0]
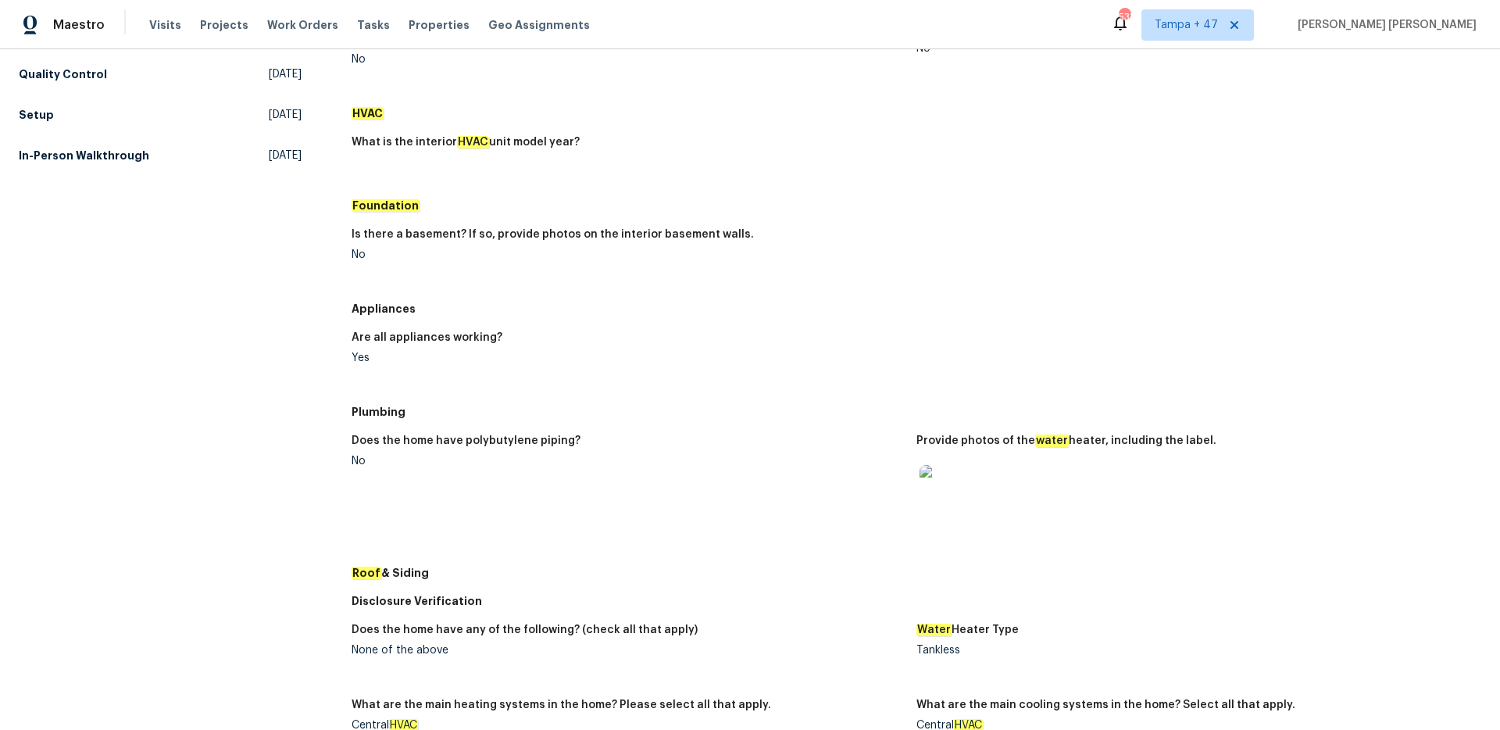
click at [73, 189] on div "All visits 7501 W Teton Rd Tucson, AZ 85757 Home details Other Visits New Listi…" at bounding box center [160, 470] width 283 height 1289
click at [116, 148] on h5 "In-Person Walkthrough" at bounding box center [84, 156] width 130 height 16
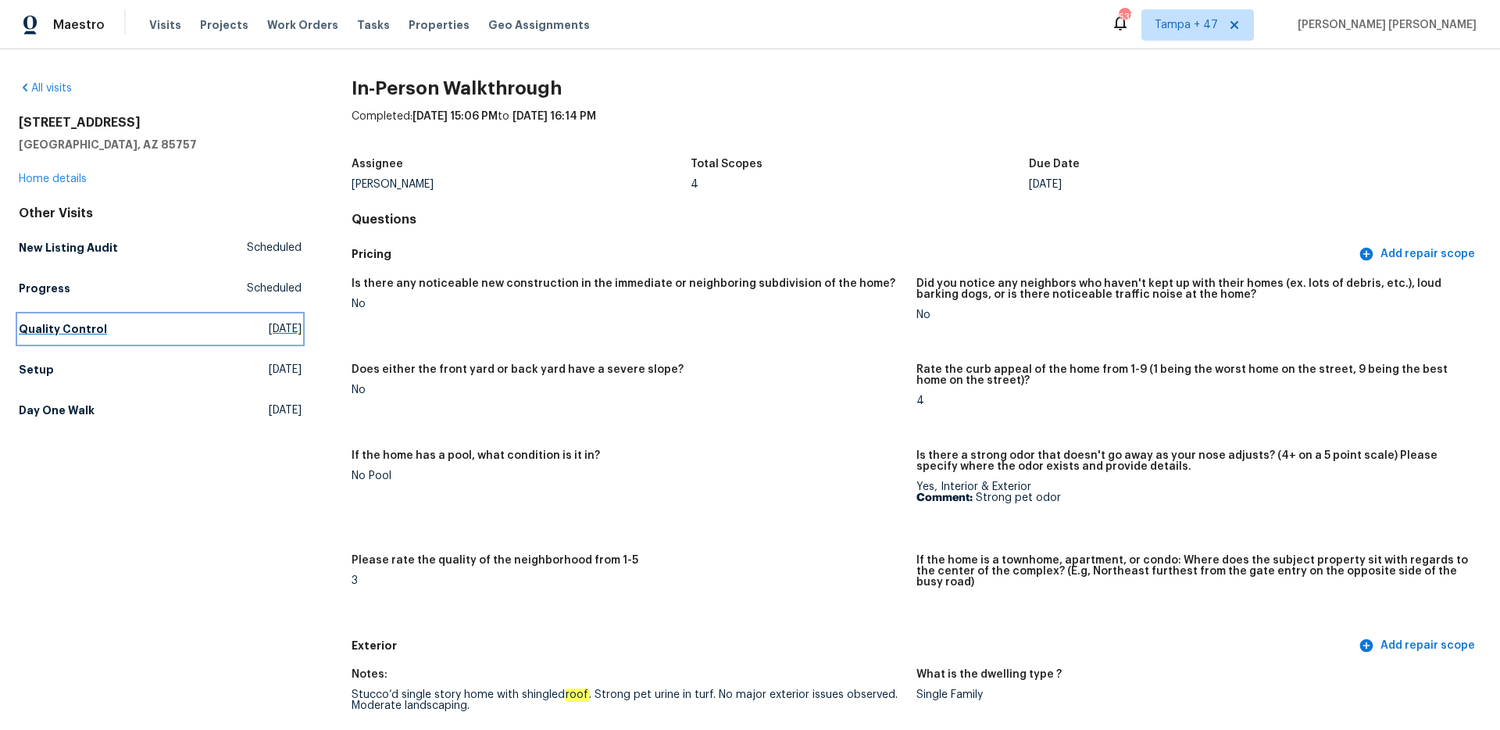
click at [77, 334] on h5 "Quality Control" at bounding box center [63, 329] width 88 height 16
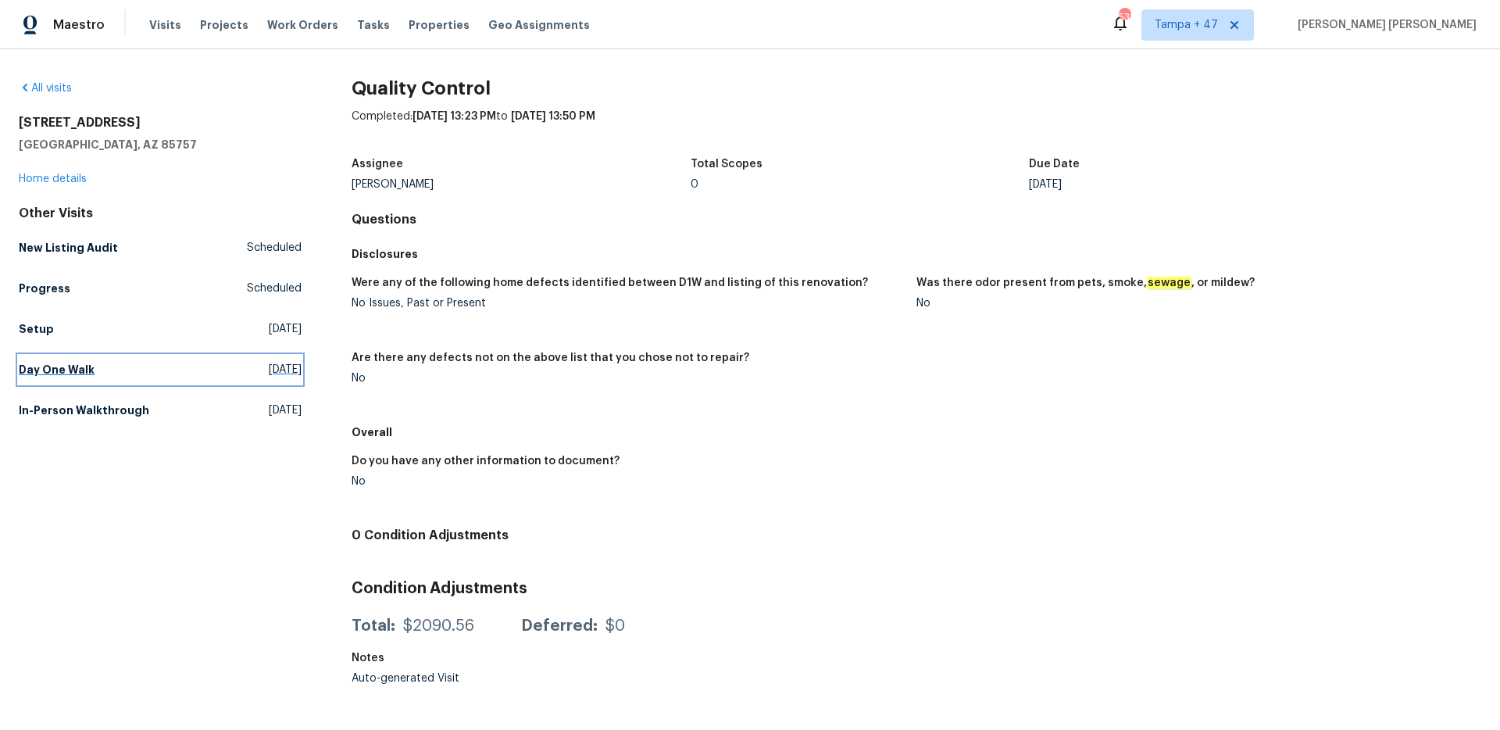
click at [97, 361] on link "Day One Walk Tue, Sep 16 2025" at bounding box center [160, 369] width 283 height 28
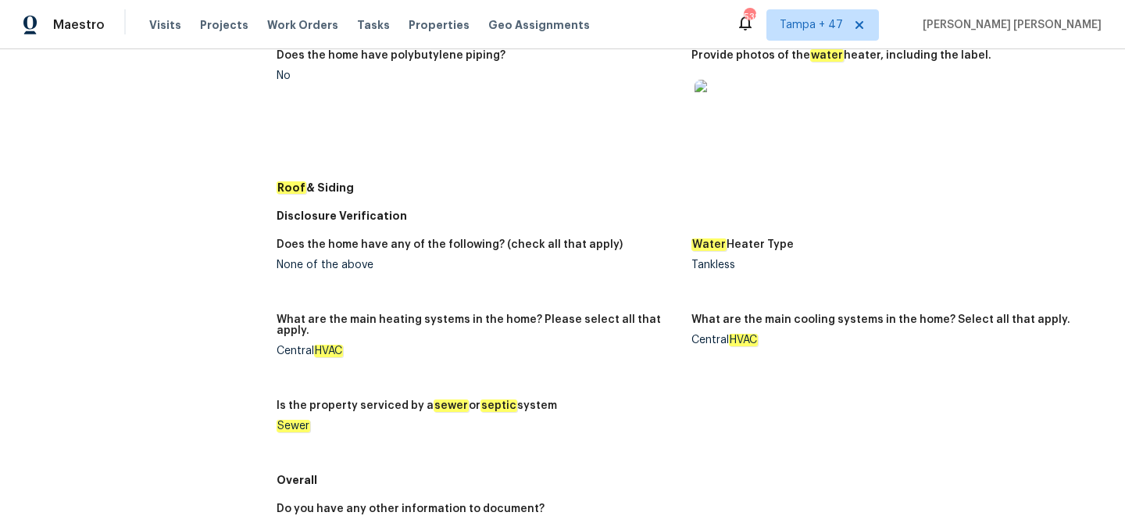
scroll to position [640, 0]
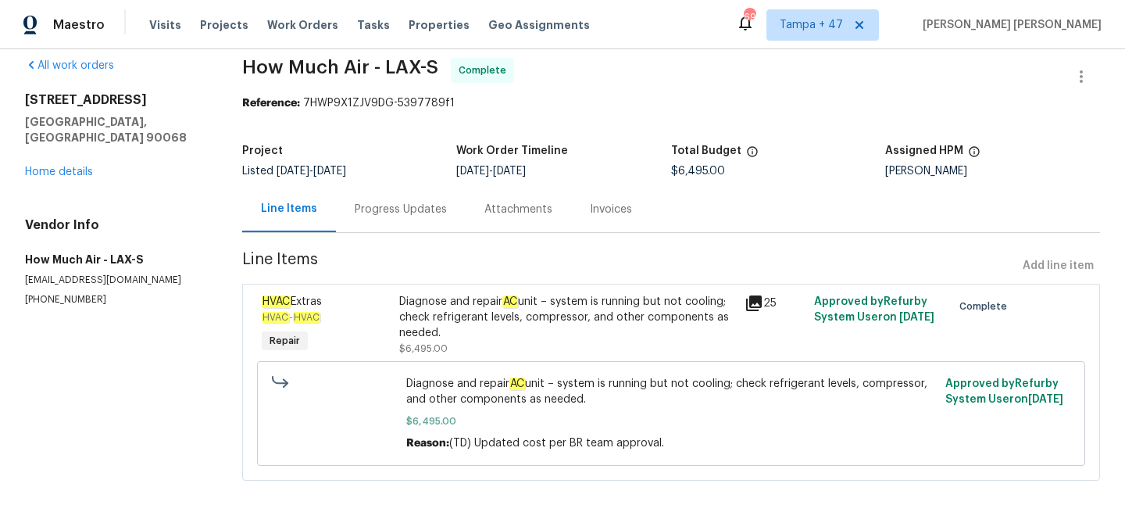
scroll to position [19, 0]
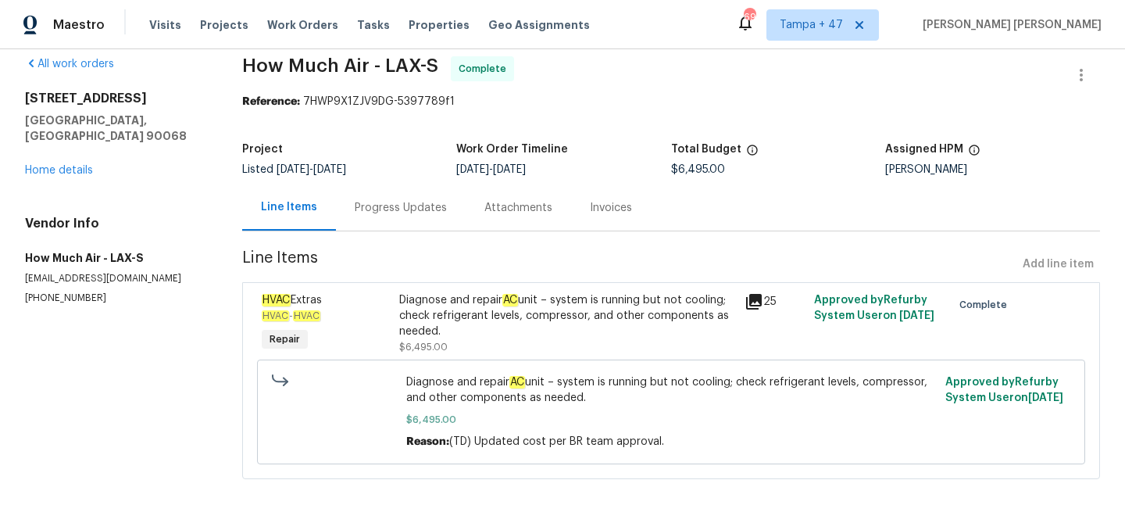
click at [402, 209] on div "Progress Updates" at bounding box center [401, 208] width 92 height 16
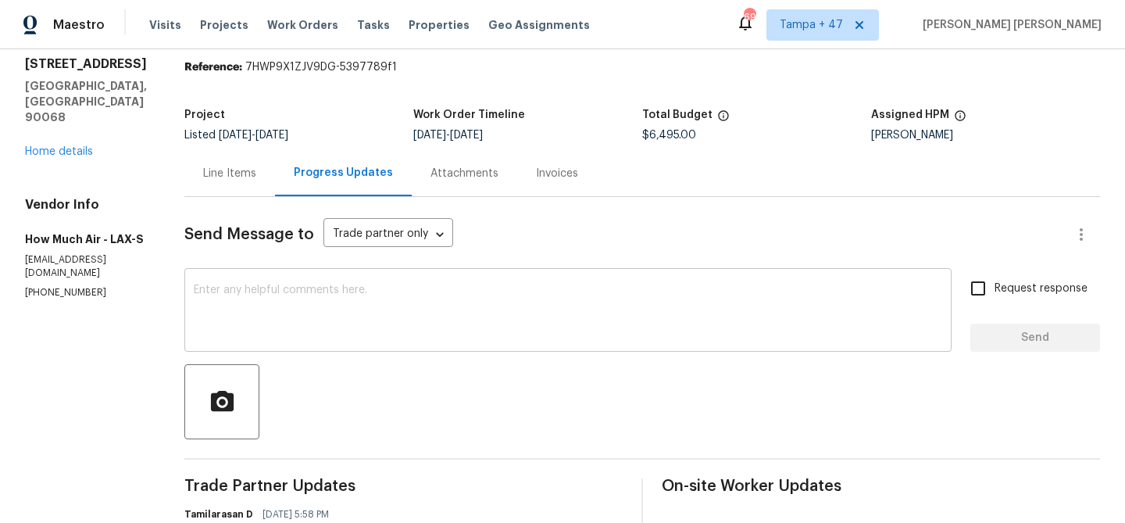
scroll to position [18, 0]
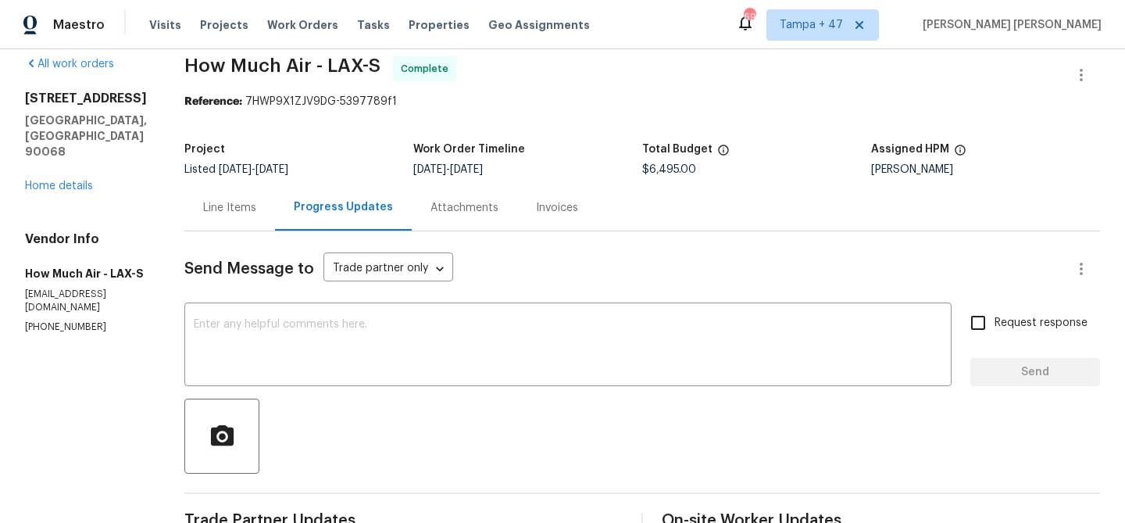
click at [559, 214] on div "Invoices" at bounding box center [557, 208] width 42 height 16
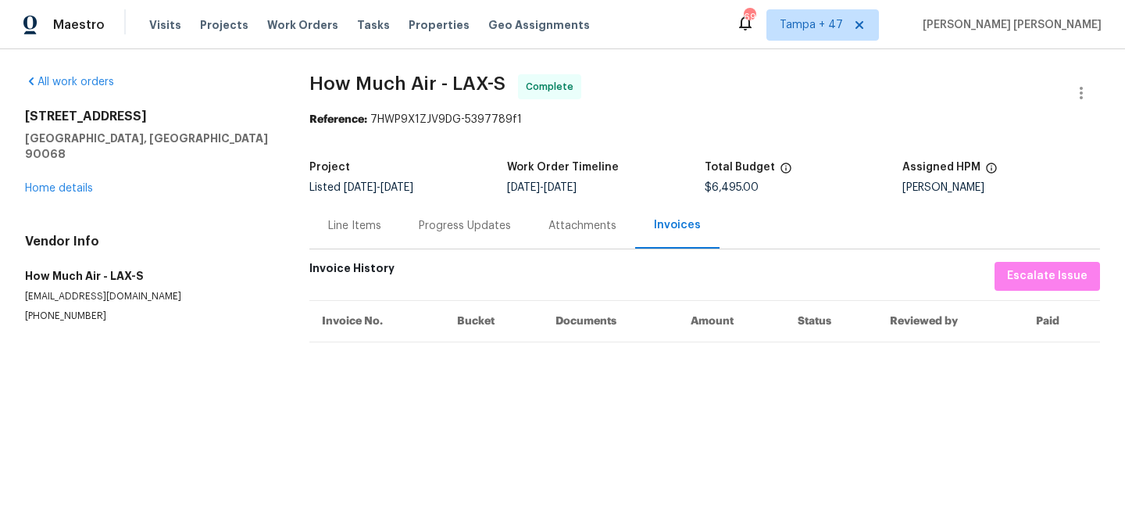
click at [470, 222] on div "Progress Updates" at bounding box center [465, 226] width 92 height 16
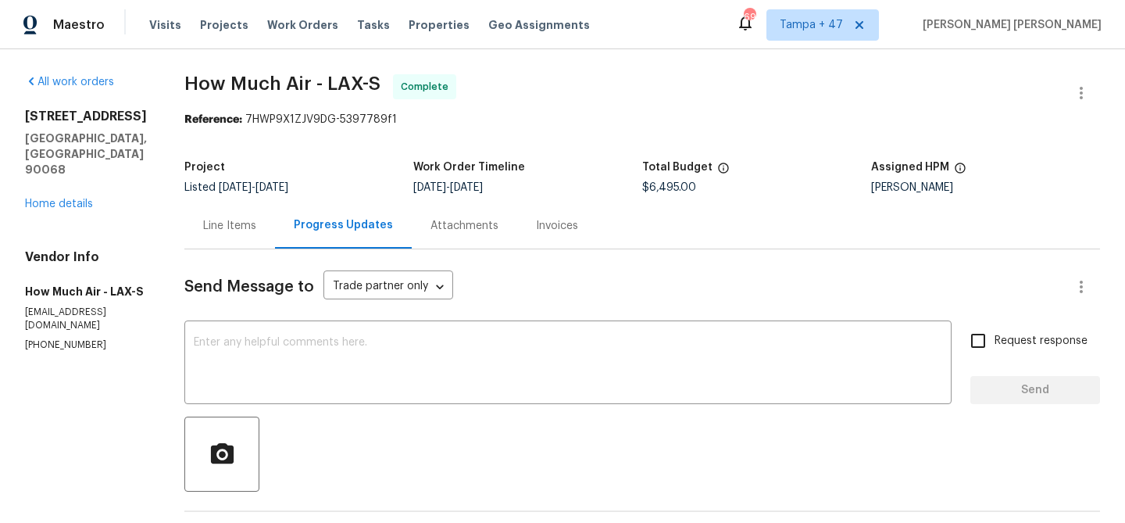
click at [222, 207] on div "Line Items" at bounding box center [229, 225] width 91 height 46
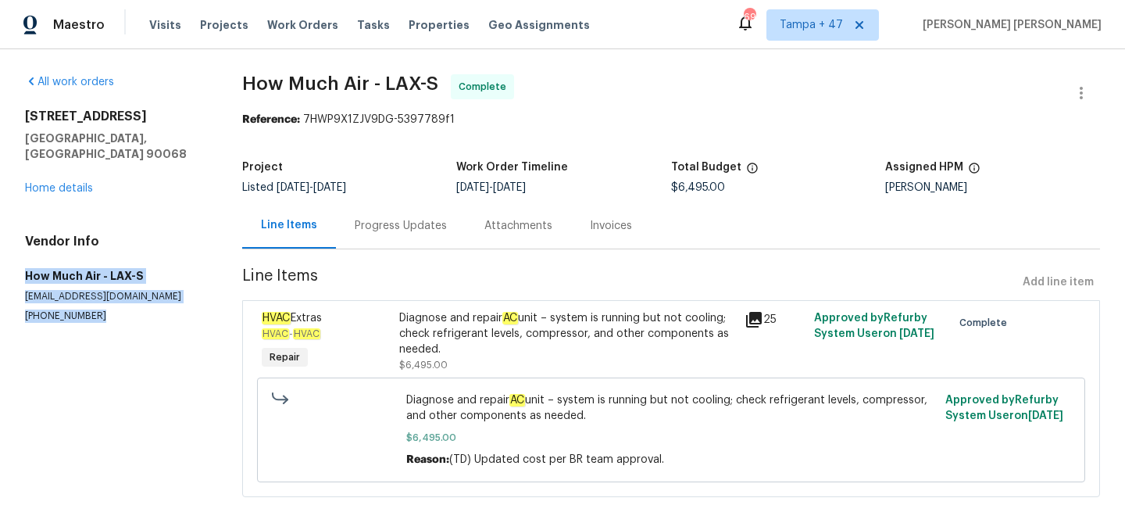
drag, startPoint x: 26, startPoint y: 259, endPoint x: 112, endPoint y: 297, distance: 94.5
click at [113, 297] on div "Vendor Info How Much Air - LAX-S [EMAIL_ADDRESS][DOMAIN_NAME] [PHONE_NUMBER]" at bounding box center [115, 278] width 180 height 89
copy div "How Much Air - LAX-S [EMAIL_ADDRESS][DOMAIN_NAME] [PHONE_NUMBER]"
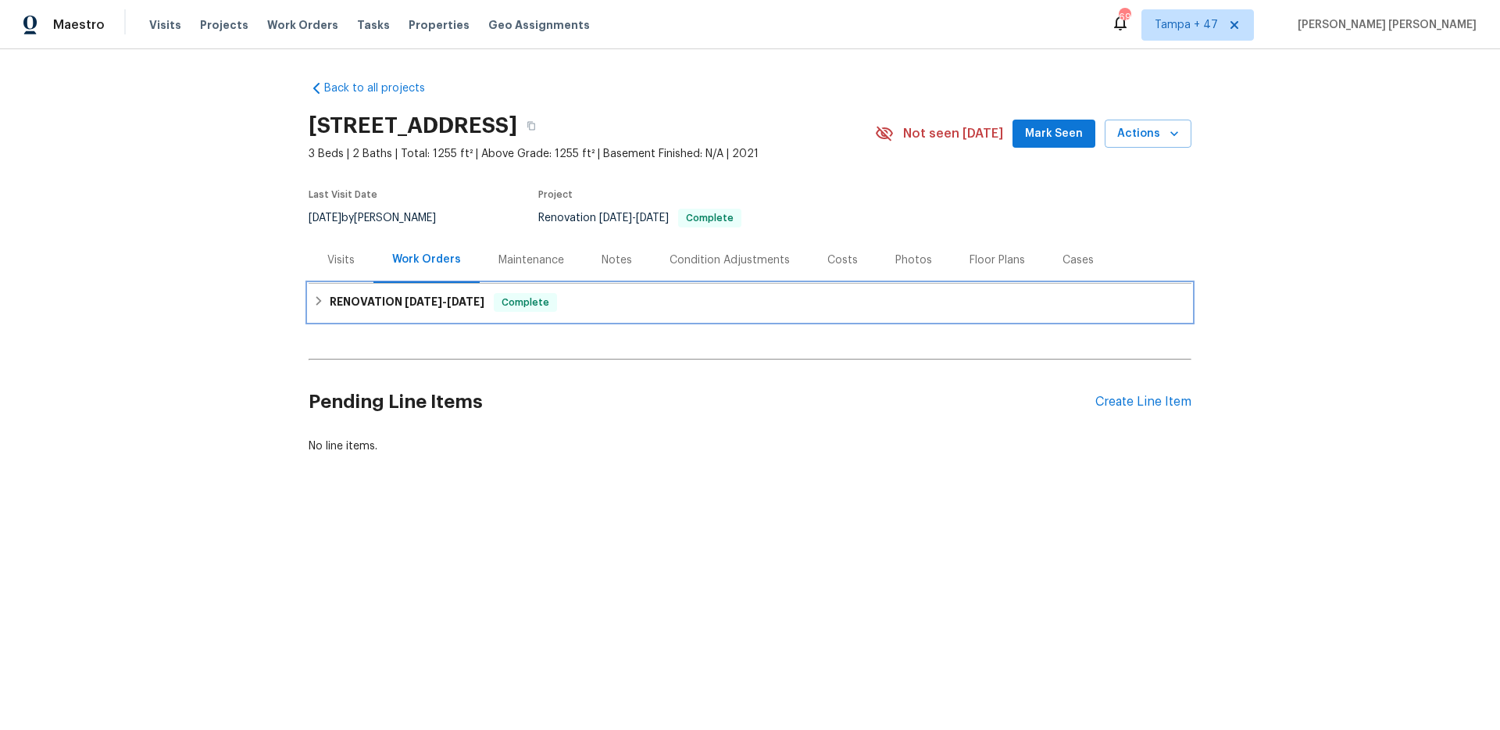
click at [520, 307] on span "Complete" at bounding box center [525, 303] width 60 height 16
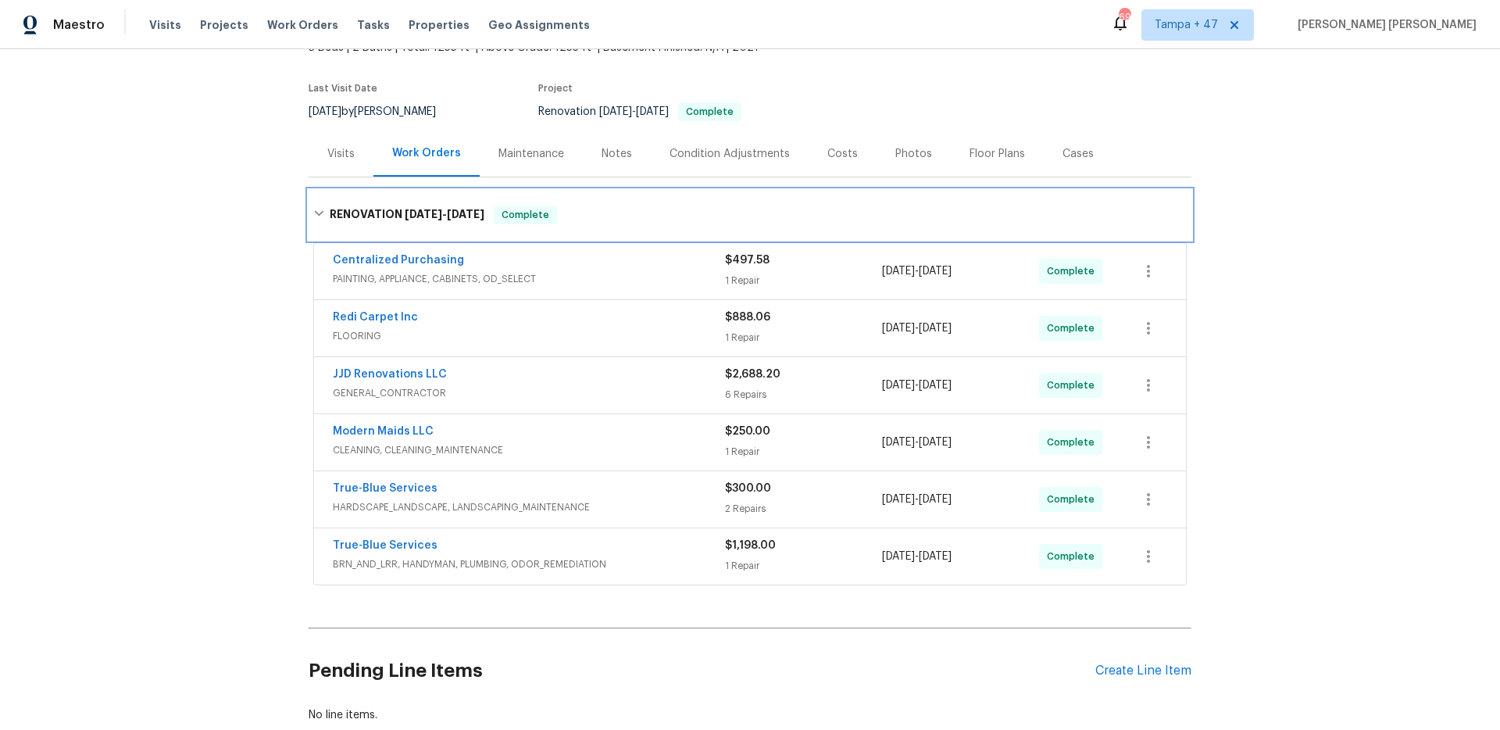
scroll to position [116, 0]
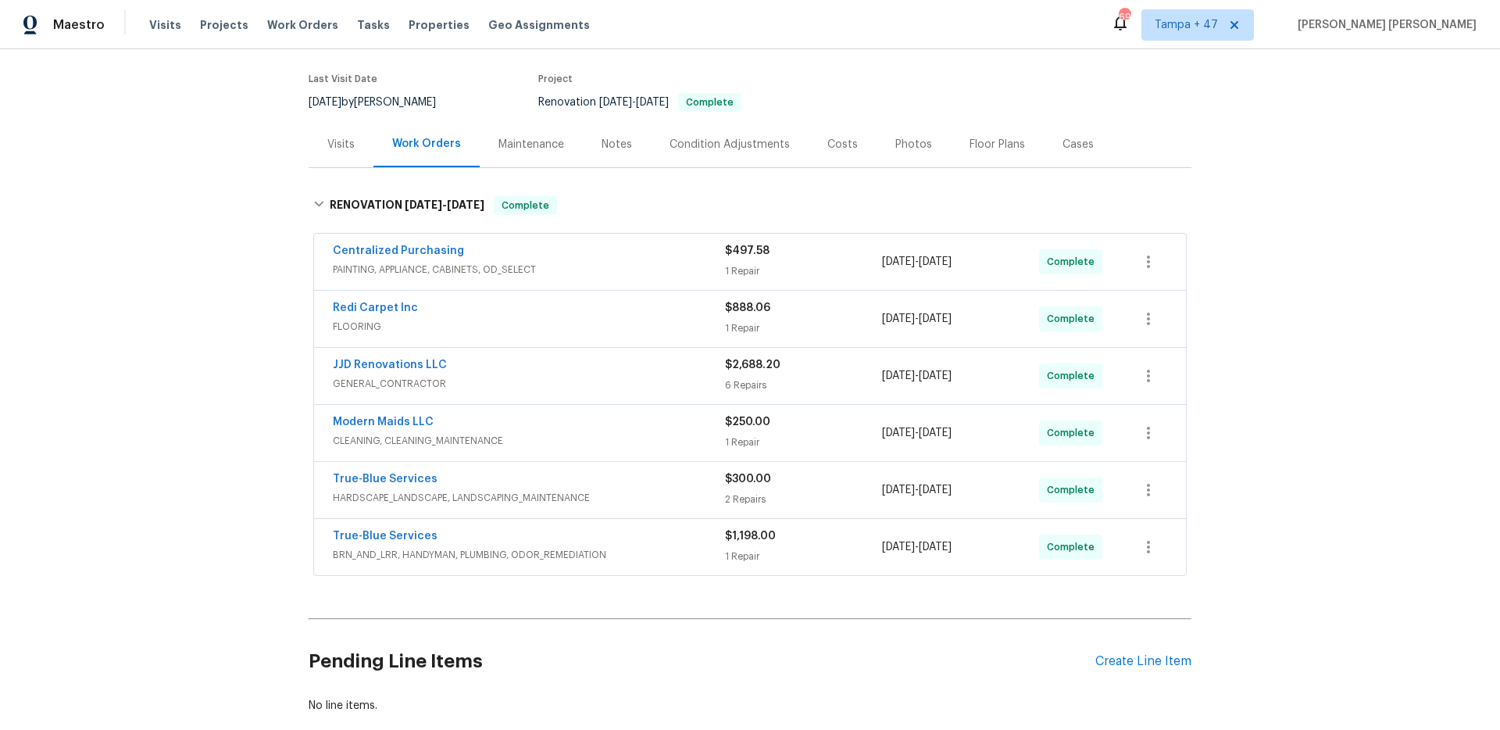
click at [613, 548] on span "BRN_AND_LRR, HANDYMAN, PLUMBING, ODOR_REMEDIATION" at bounding box center [529, 555] width 392 height 16
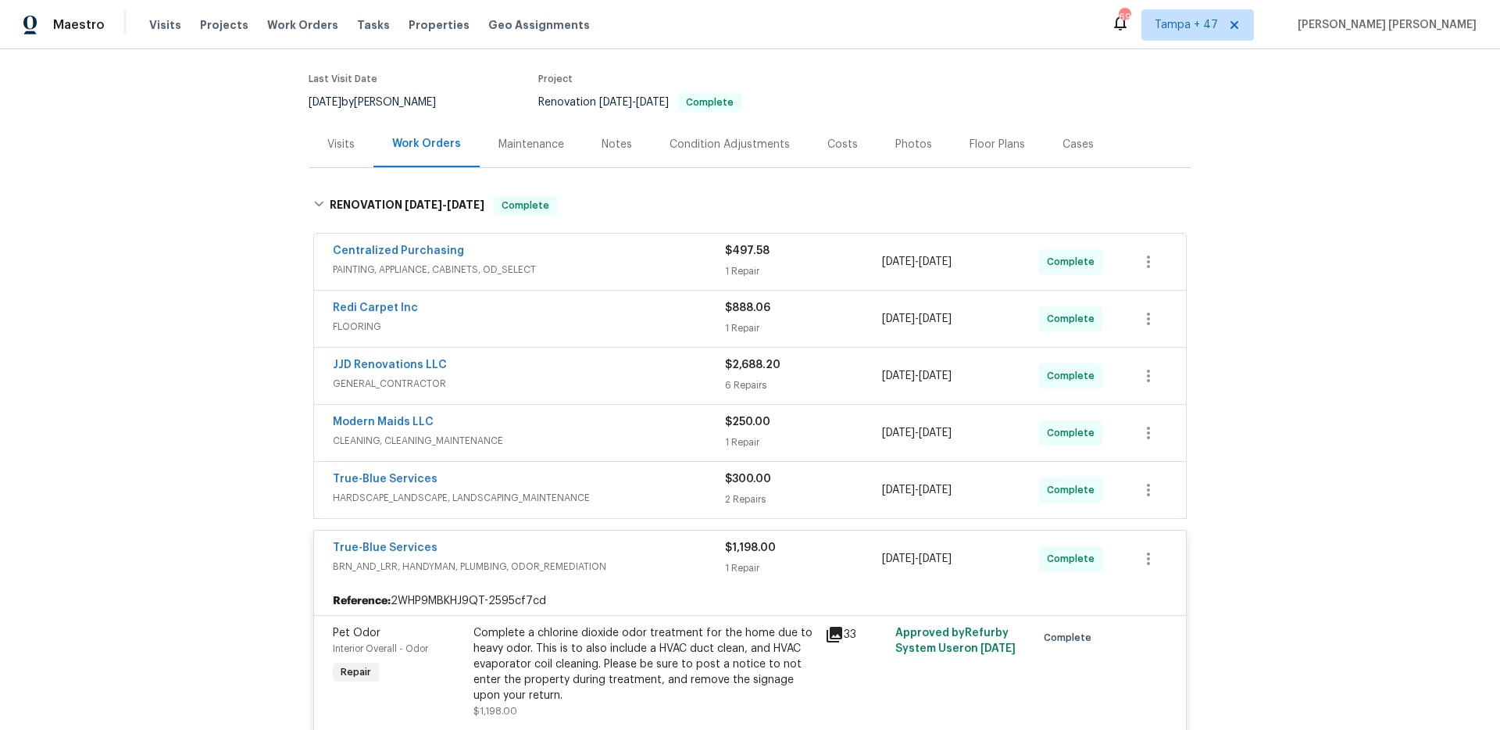
click at [653, 490] on span "HARDSCAPE_LANDSCAPE, LANDSCAPING_MAINTENANCE" at bounding box center [529, 498] width 392 height 16
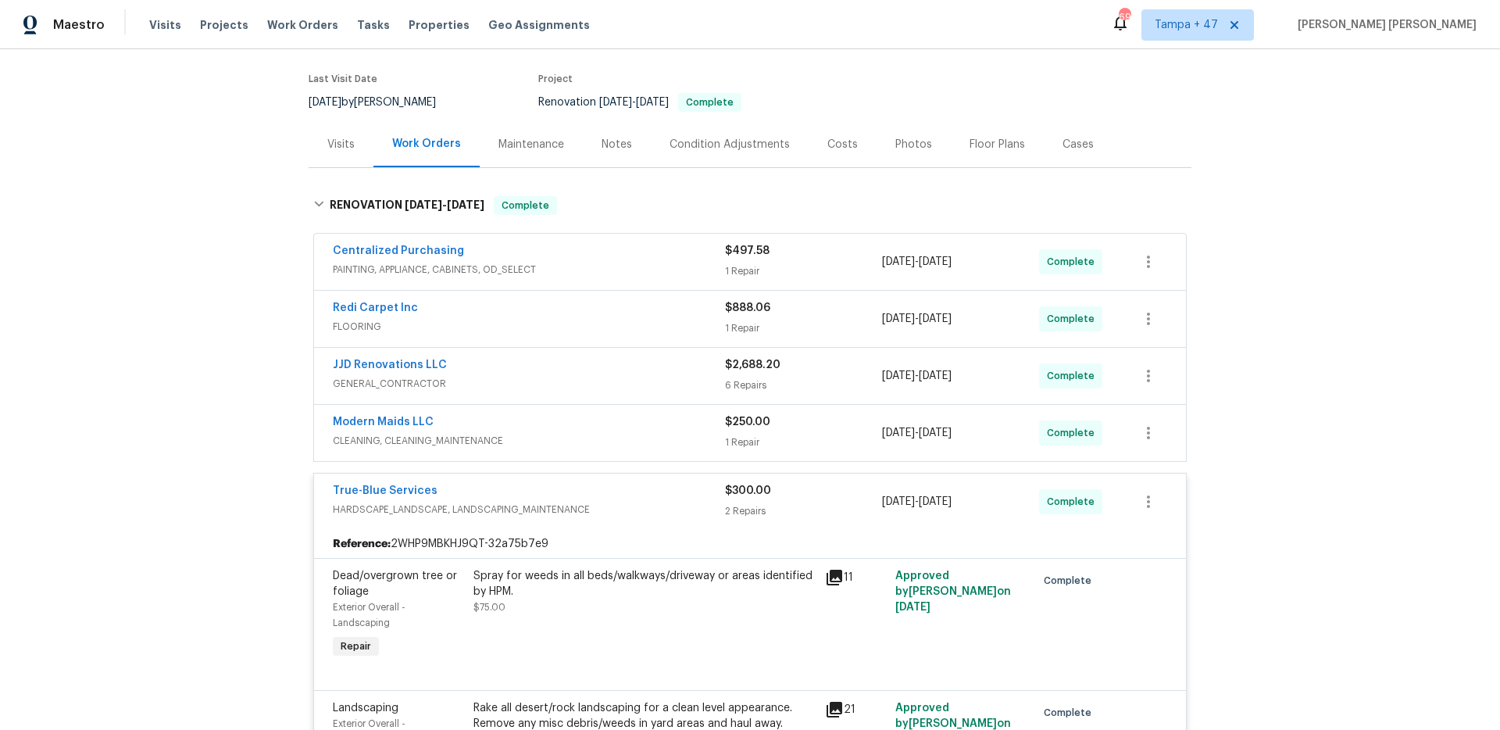
click at [680, 425] on div "Modern Maids LLC" at bounding box center [529, 423] width 392 height 19
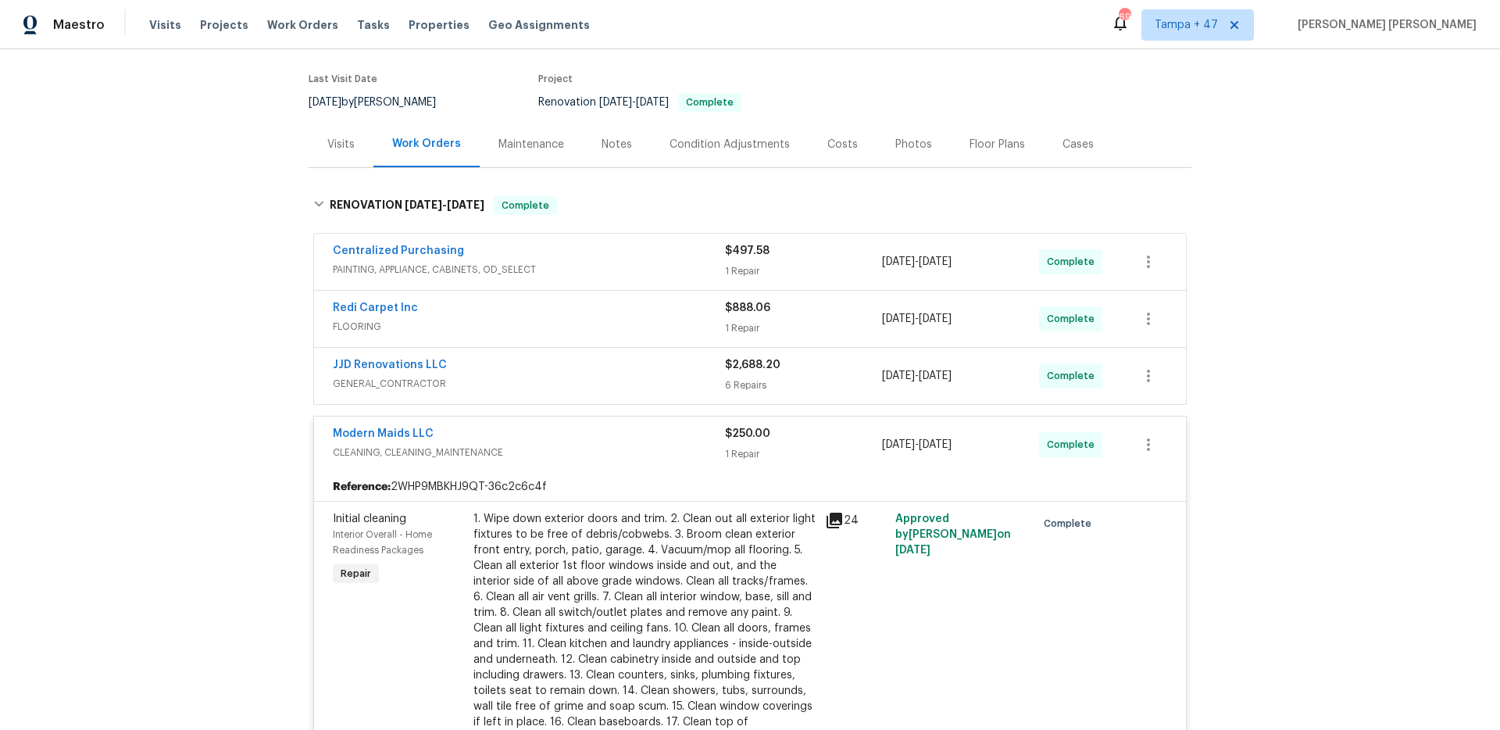
click at [702, 386] on span "GENERAL_CONTRACTOR" at bounding box center [529, 384] width 392 height 16
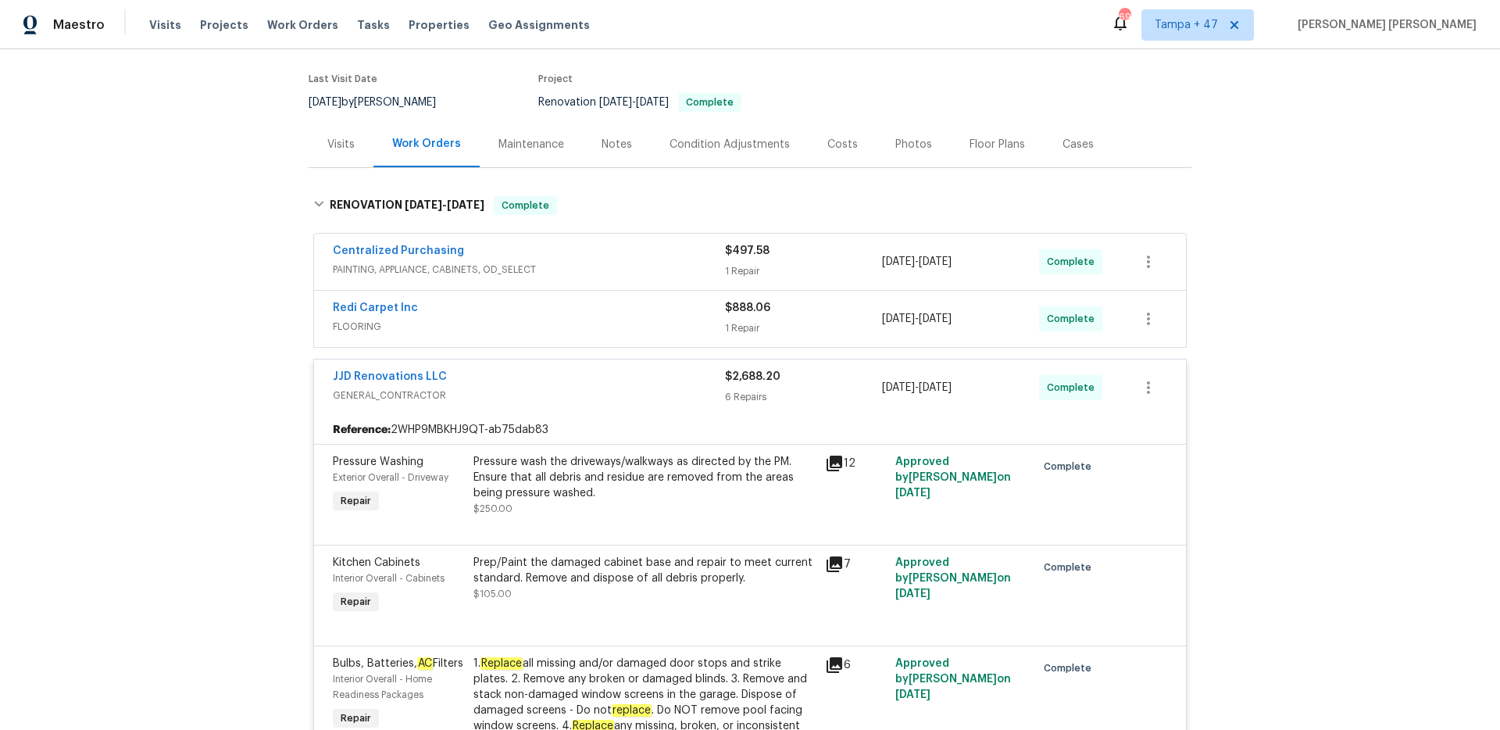
click at [702, 304] on div "Redi Carpet Inc" at bounding box center [529, 309] width 392 height 19
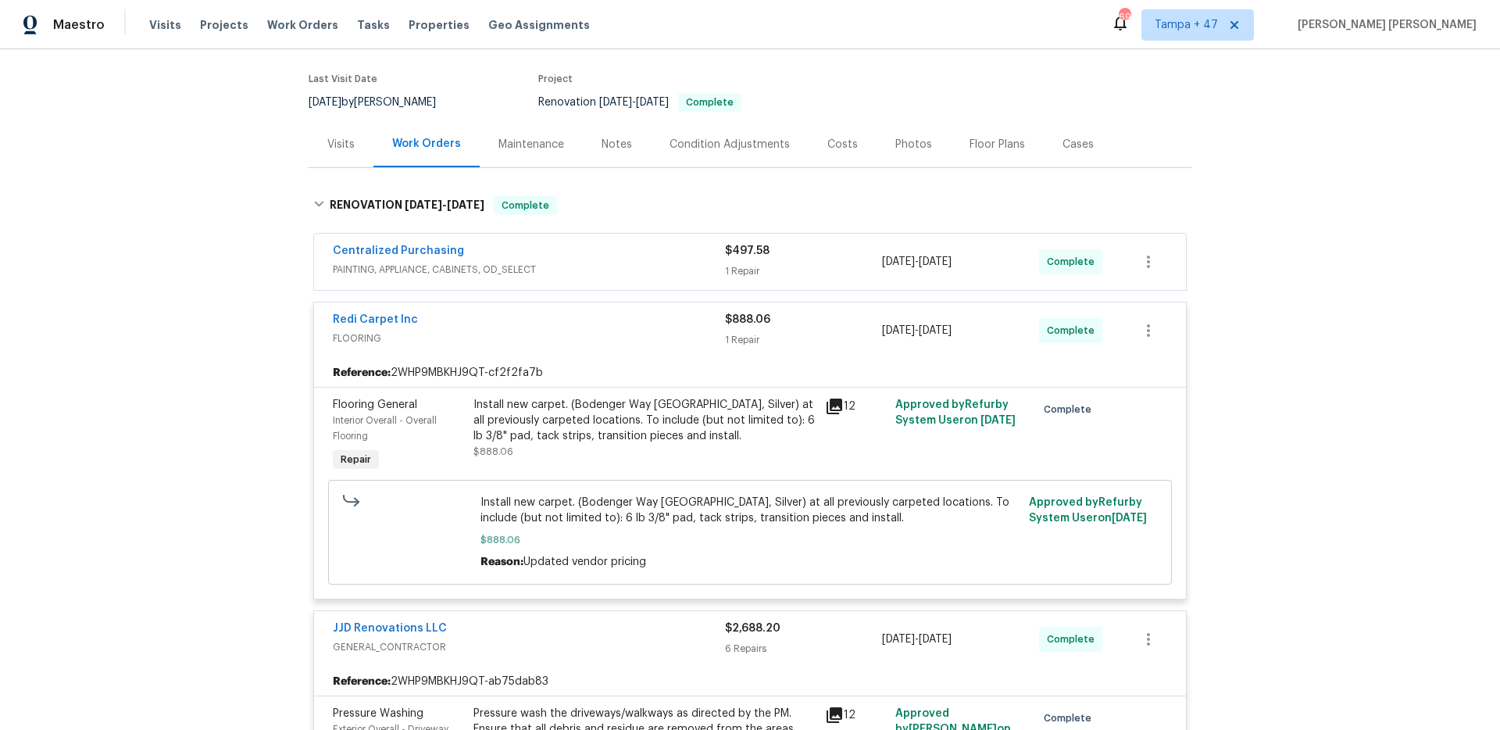
click at [708, 260] on div "Centralized Purchasing" at bounding box center [529, 252] width 392 height 19
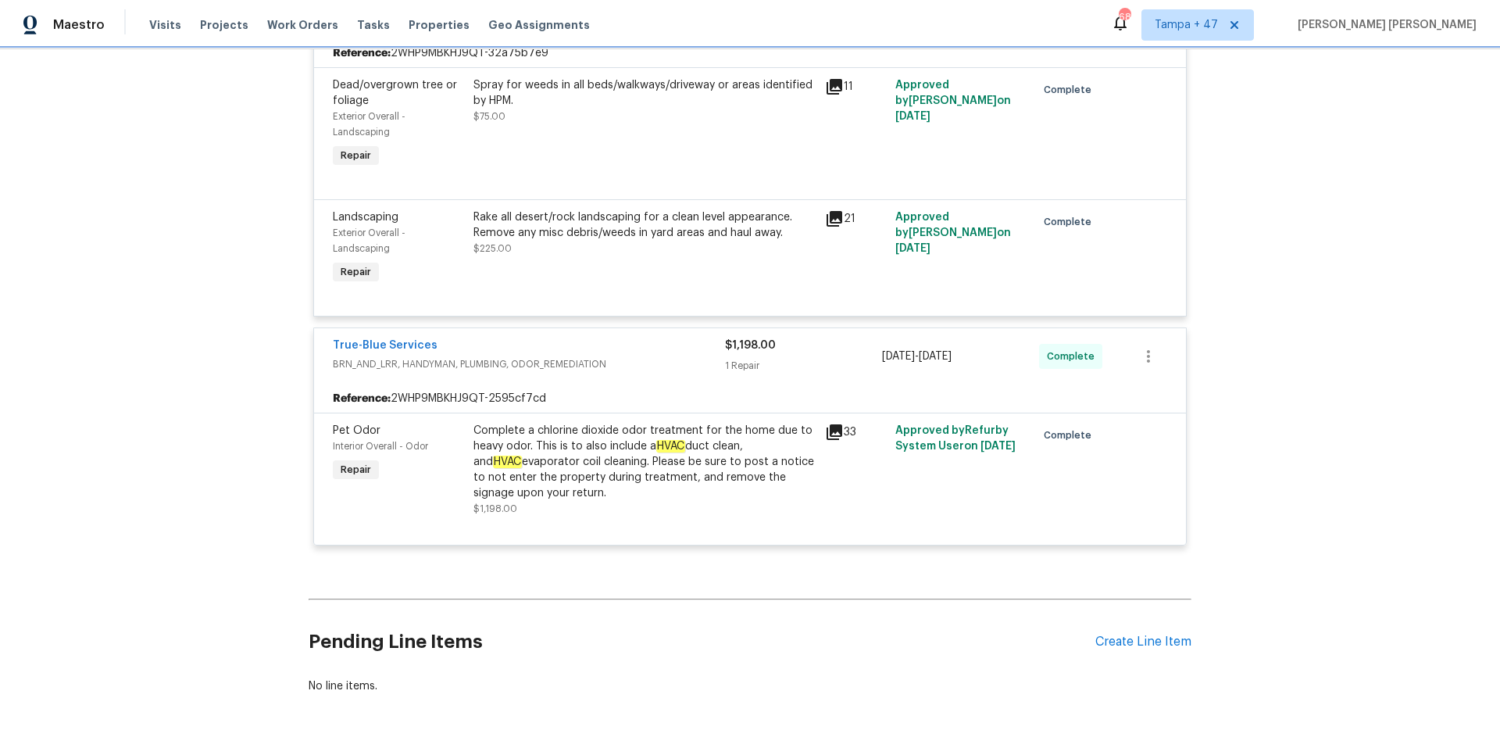
scroll to position [2511, 0]
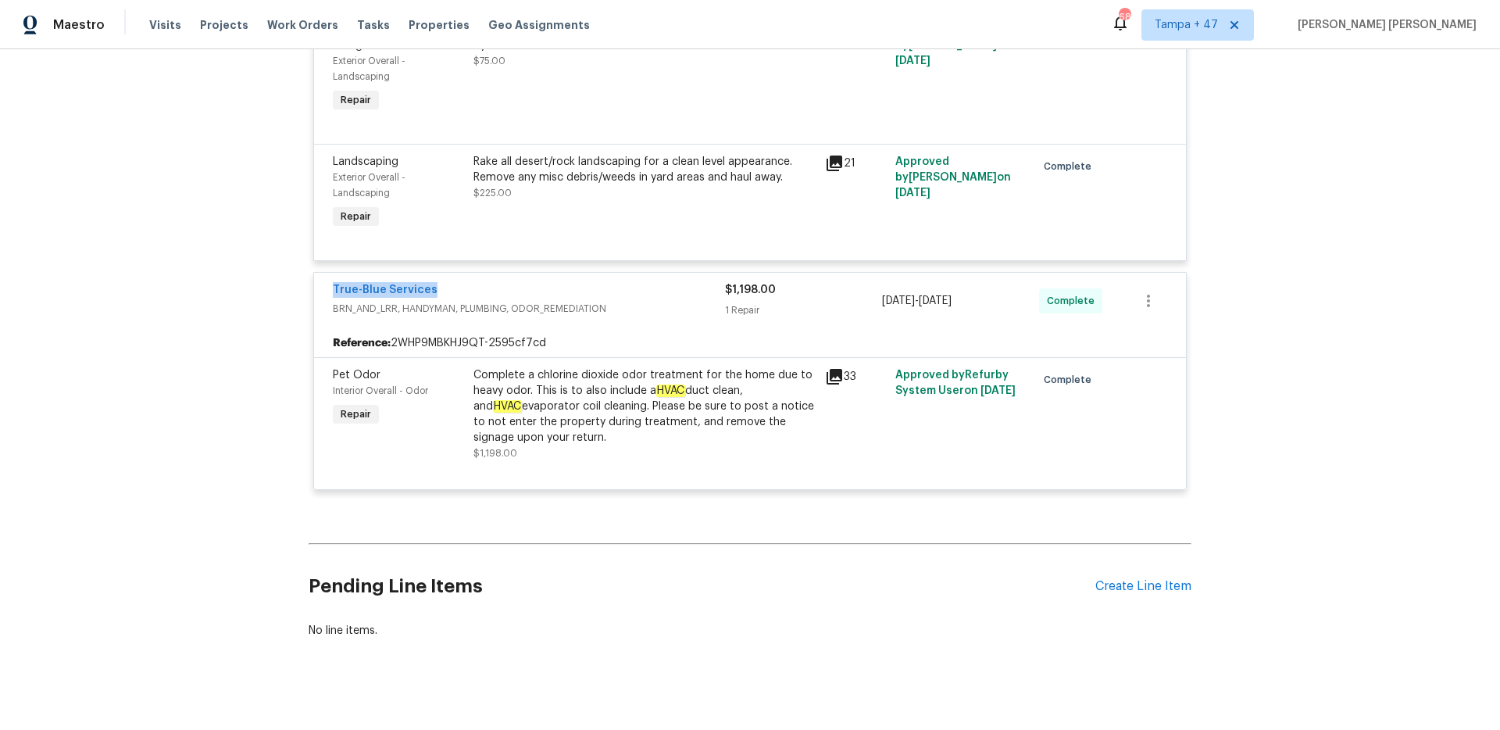
drag, startPoint x: 437, startPoint y: 275, endPoint x: 334, endPoint y: 280, distance: 104.0
click at [334, 282] on div "True-Blue Services" at bounding box center [529, 291] width 392 height 19
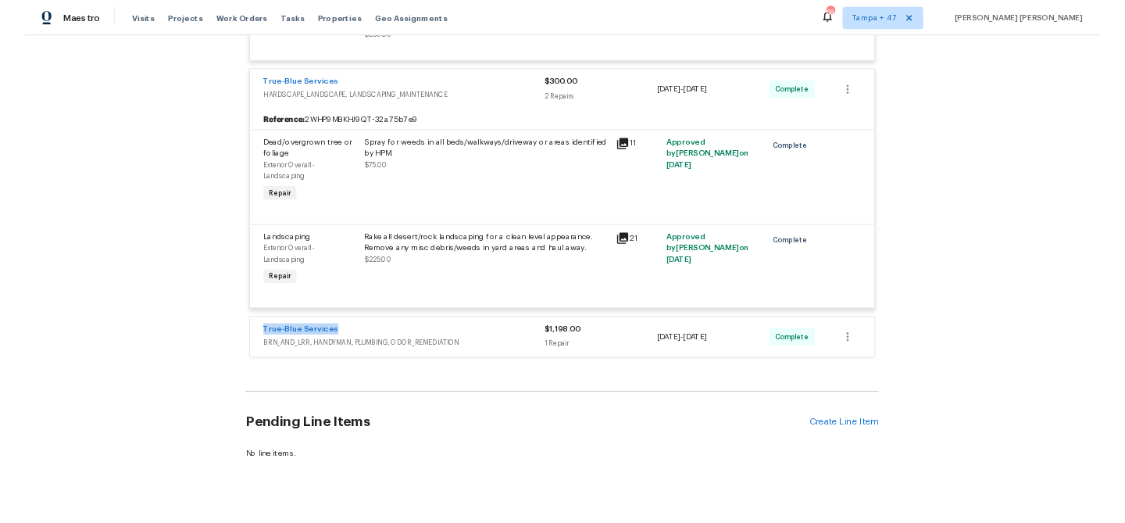
scroll to position [2339, 0]
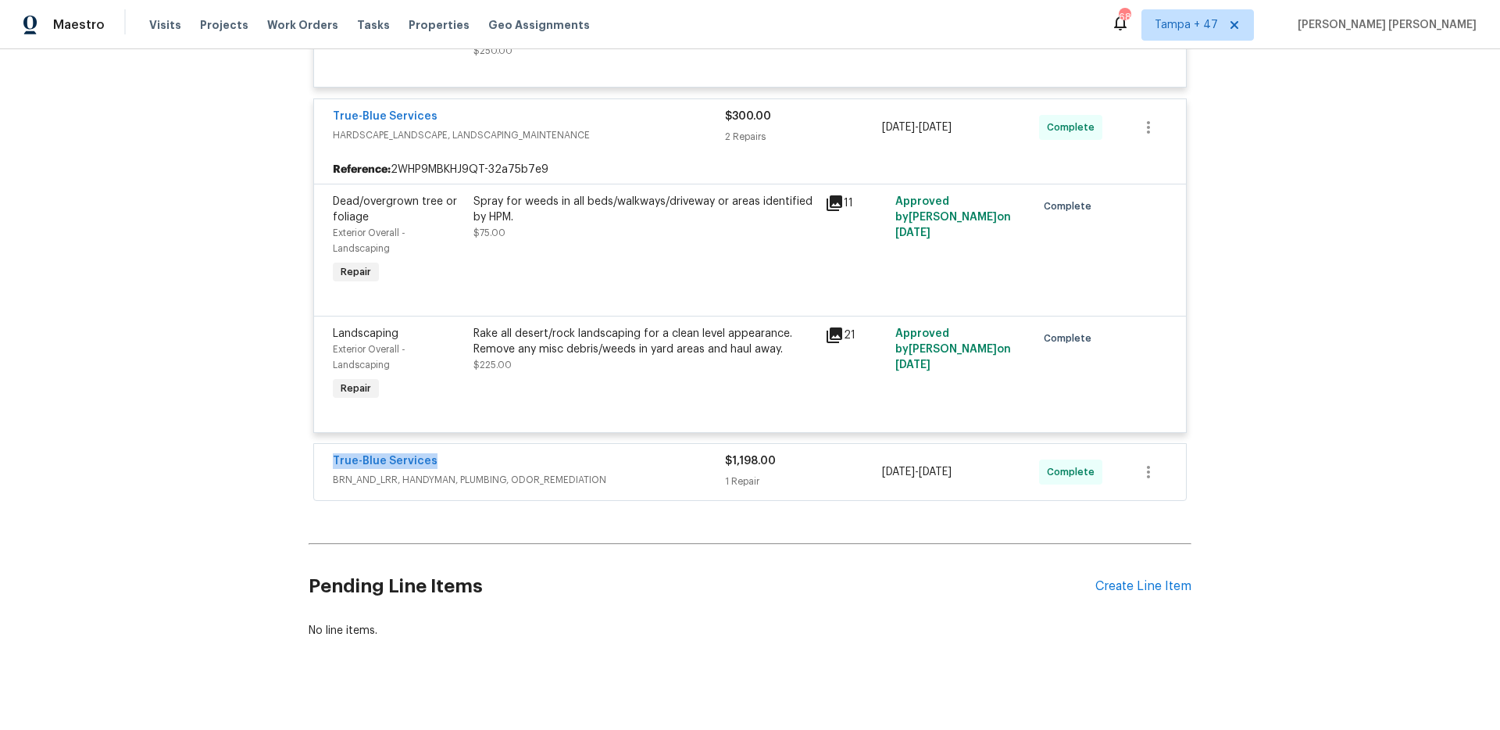
copy link "True-Blue Services"
